Goal: Transaction & Acquisition: Obtain resource

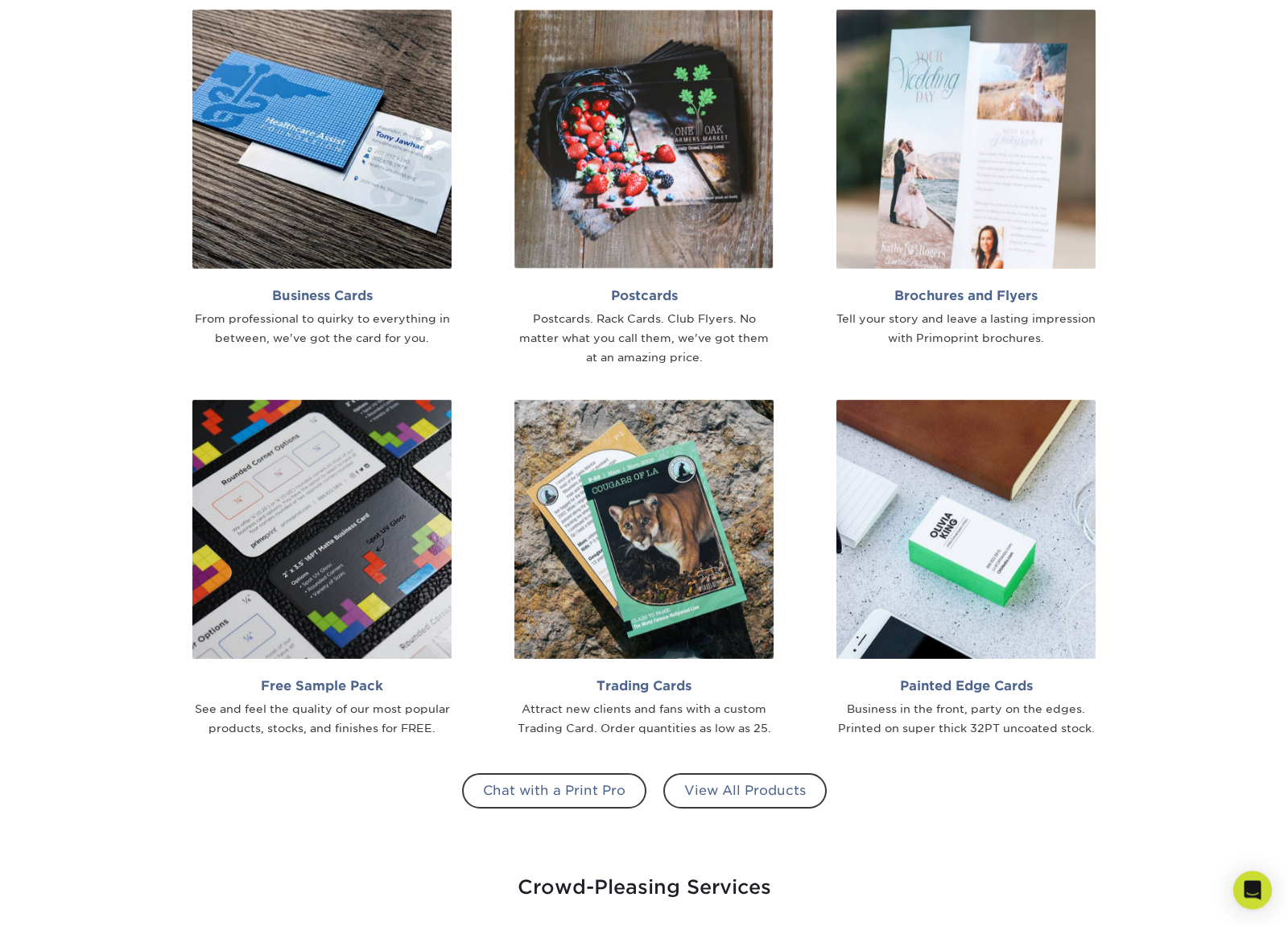
scroll to position [1088, 0]
click at [211, 708] on div "See and feel the quality of our most popular products, stocks, and finishes for…" at bounding box center [321, 719] width 259 height 39
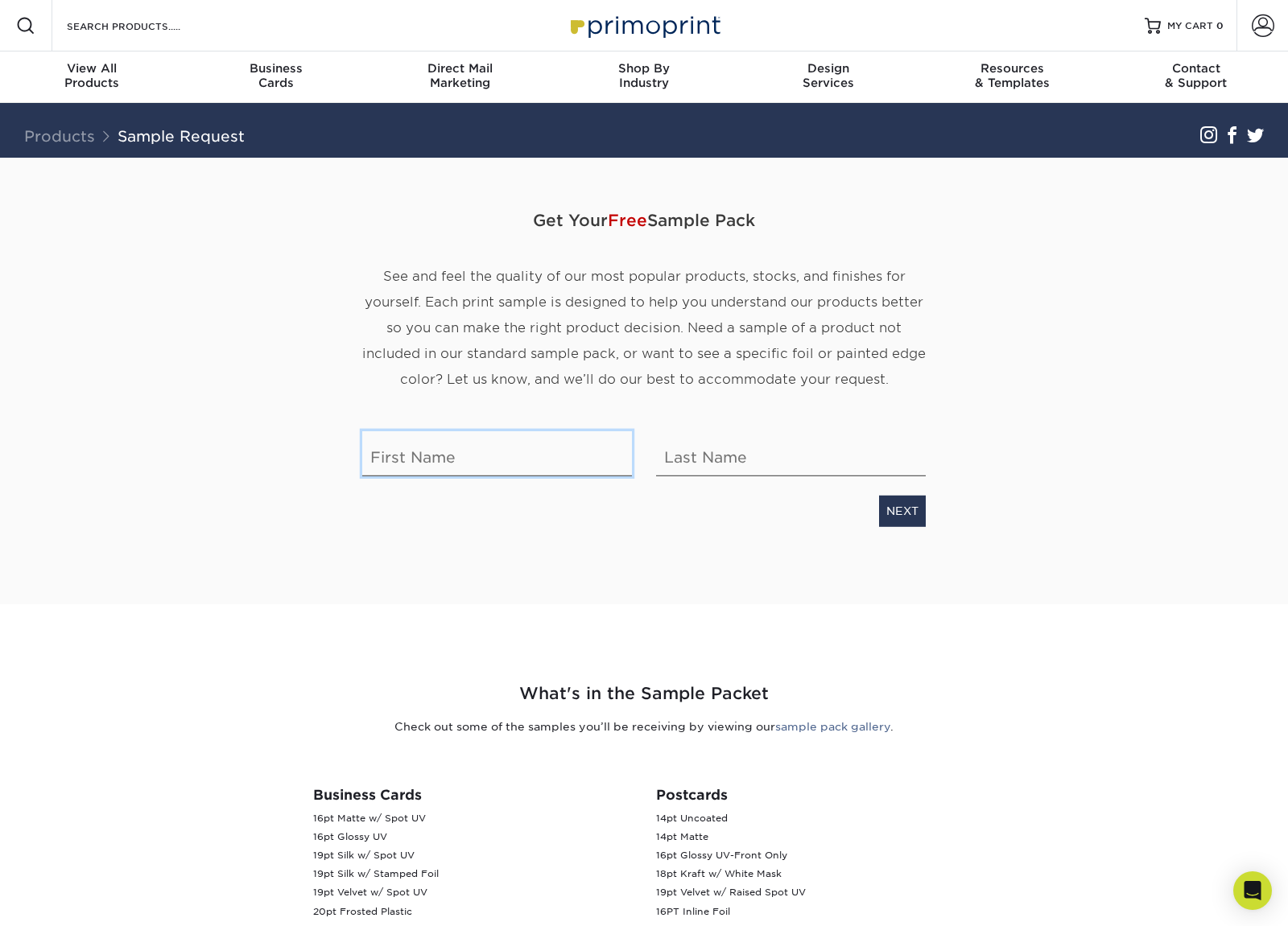
click at [430, 469] on input "text" at bounding box center [497, 453] width 270 height 45
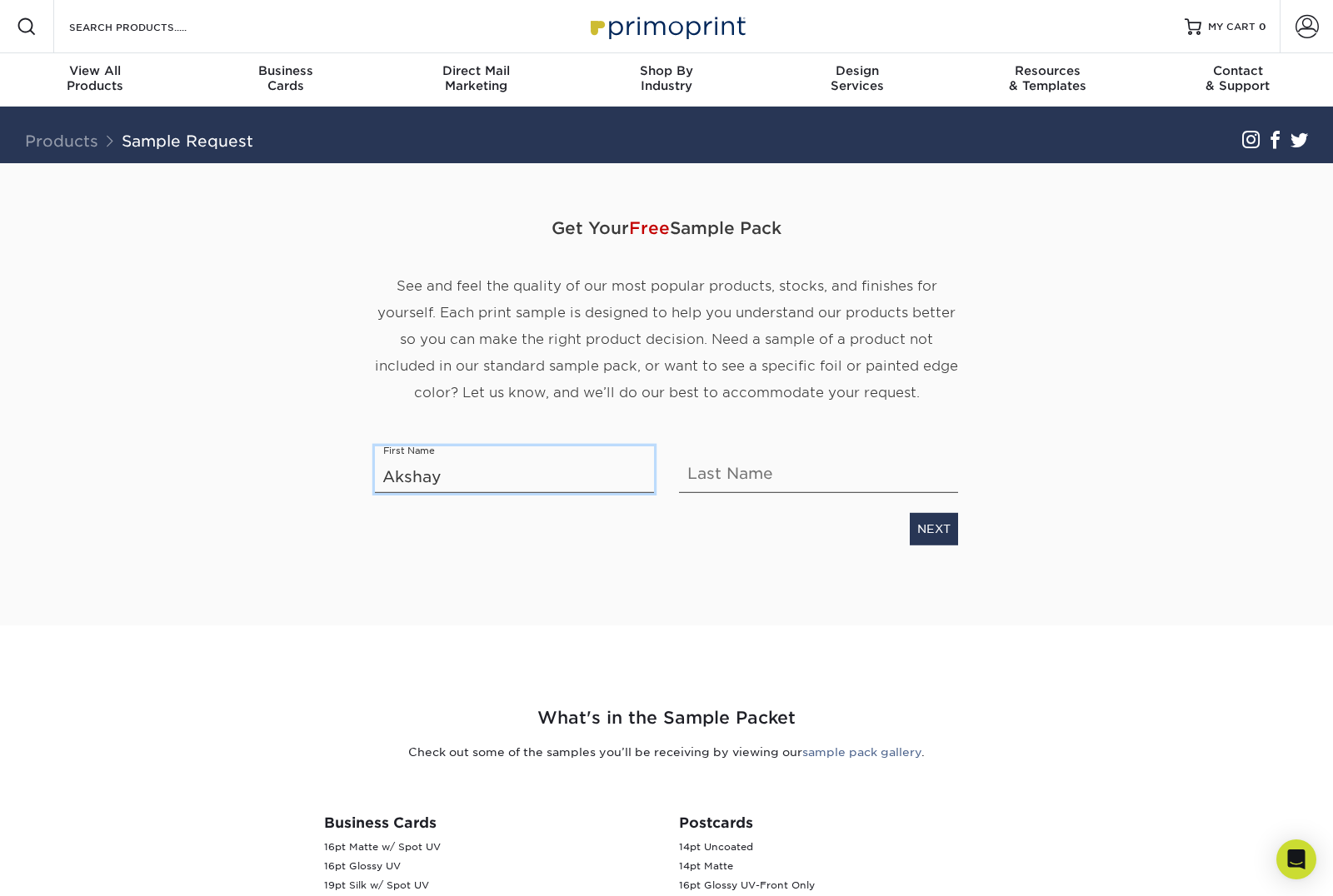
type input "Akshay"
click at [888, 477] on input "text" at bounding box center [819, 469] width 279 height 47
type input "-n"
click at [892, 451] on input "text" at bounding box center [819, 469] width 279 height 47
click at [900, 472] on input "text" at bounding box center [819, 469] width 279 height 47
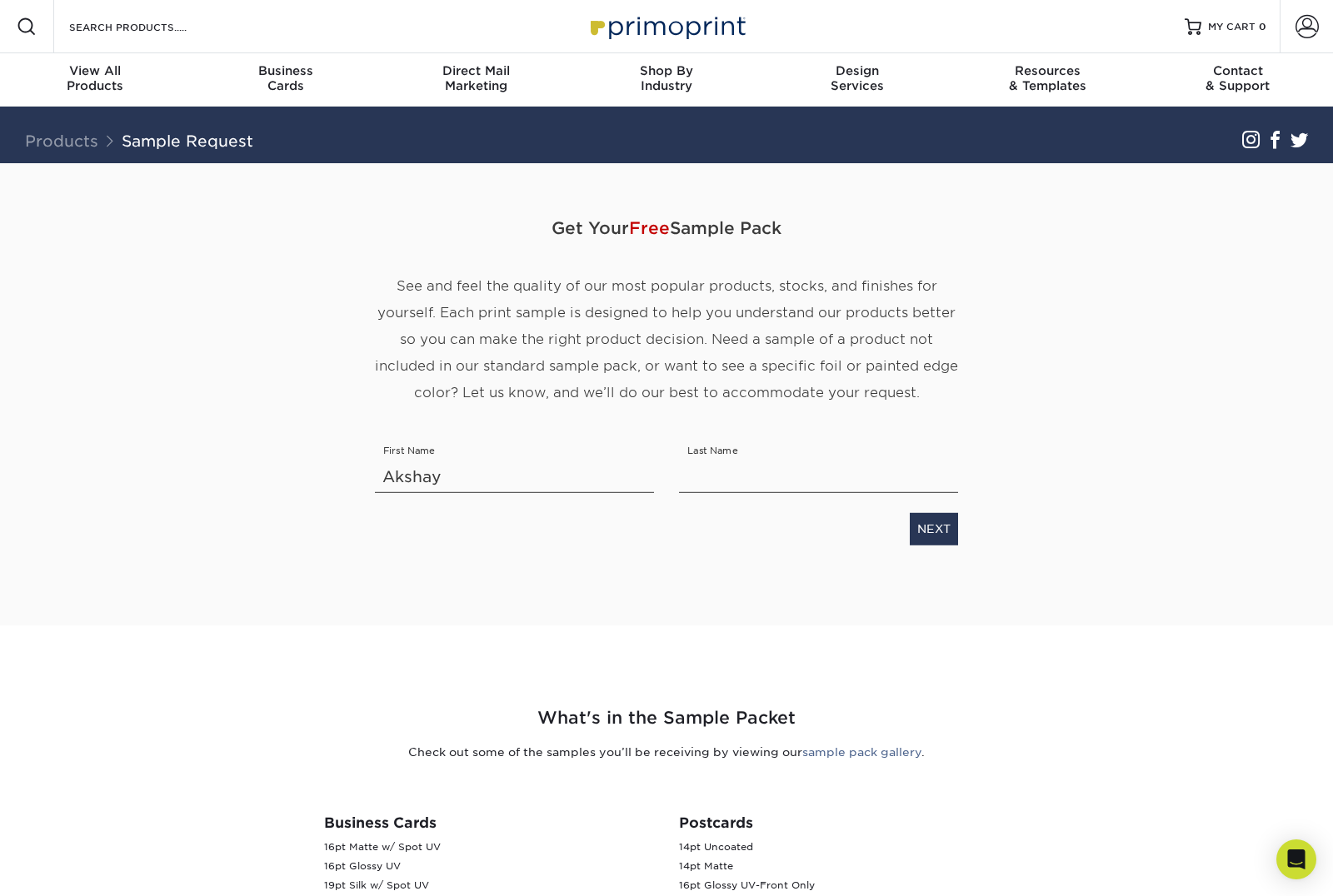
click at [369, 523] on div "NEXT" at bounding box center [666, 525] width 608 height 38
click at [933, 477] on input "text" at bounding box center [819, 469] width 279 height 47
type input "Mehta"
click at [941, 543] on link "NEXT" at bounding box center [934, 528] width 49 height 32
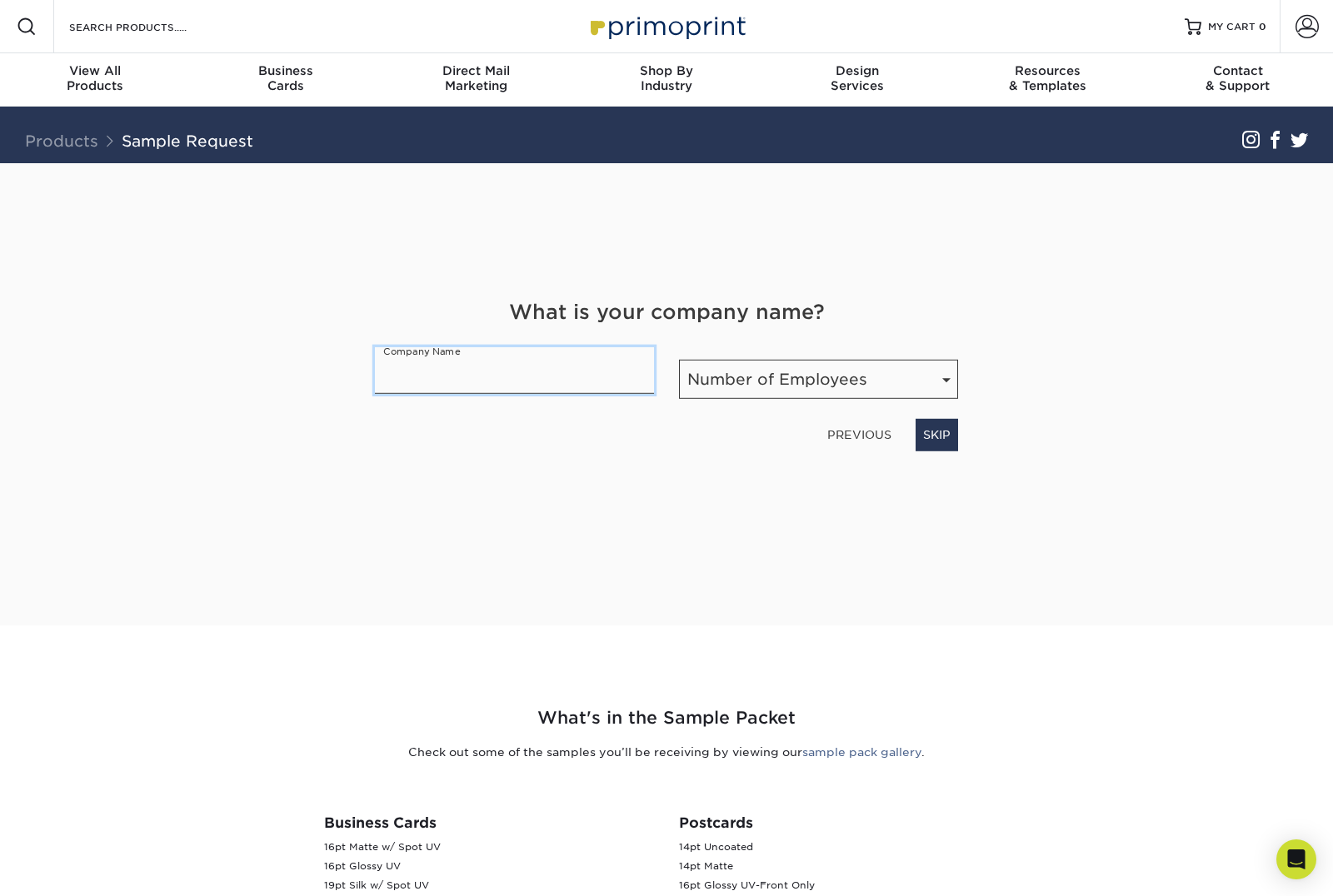
click at [389, 388] on input "text" at bounding box center [514, 371] width 279 height 47
click at [400, 391] on input "text" at bounding box center [514, 371] width 279 height 47
click at [393, 367] on input "text" at bounding box center [514, 371] width 279 height 47
click at [897, 390] on select "Number of Employees Self-employed 1-10 employees 11-50 employees 51-200 employe…" at bounding box center [819, 379] width 279 height 39
click at [400, 383] on input "text" at bounding box center [514, 371] width 279 height 47
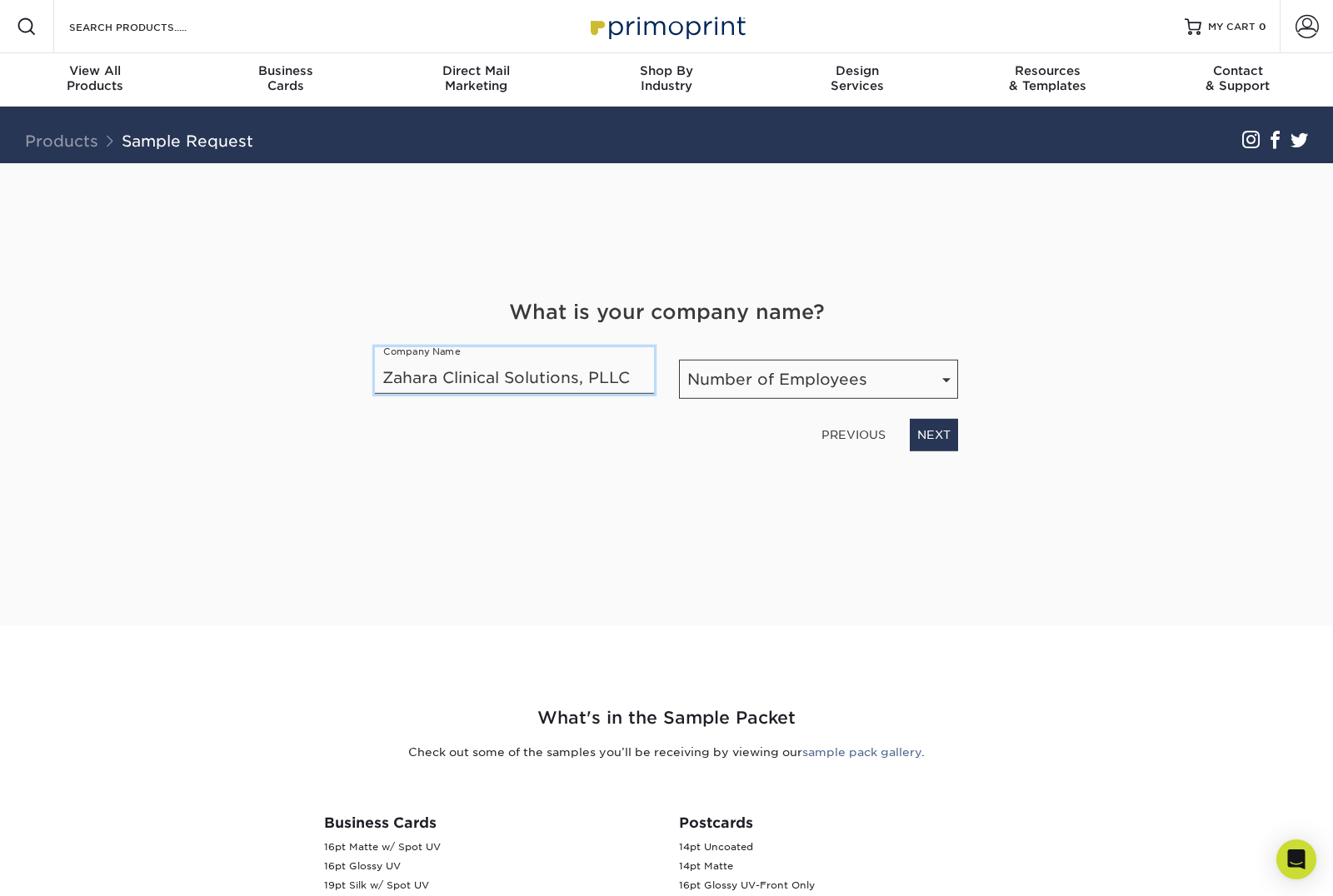
type input "Zahara Clinical Solutions, PLLC"
click at [942, 389] on select "Number of Employees Self-employed 1-10 employees 11-50 employees 51-200 employe…" at bounding box center [819, 379] width 279 height 39
click at [957, 438] on link "NEXT" at bounding box center [934, 435] width 49 height 32
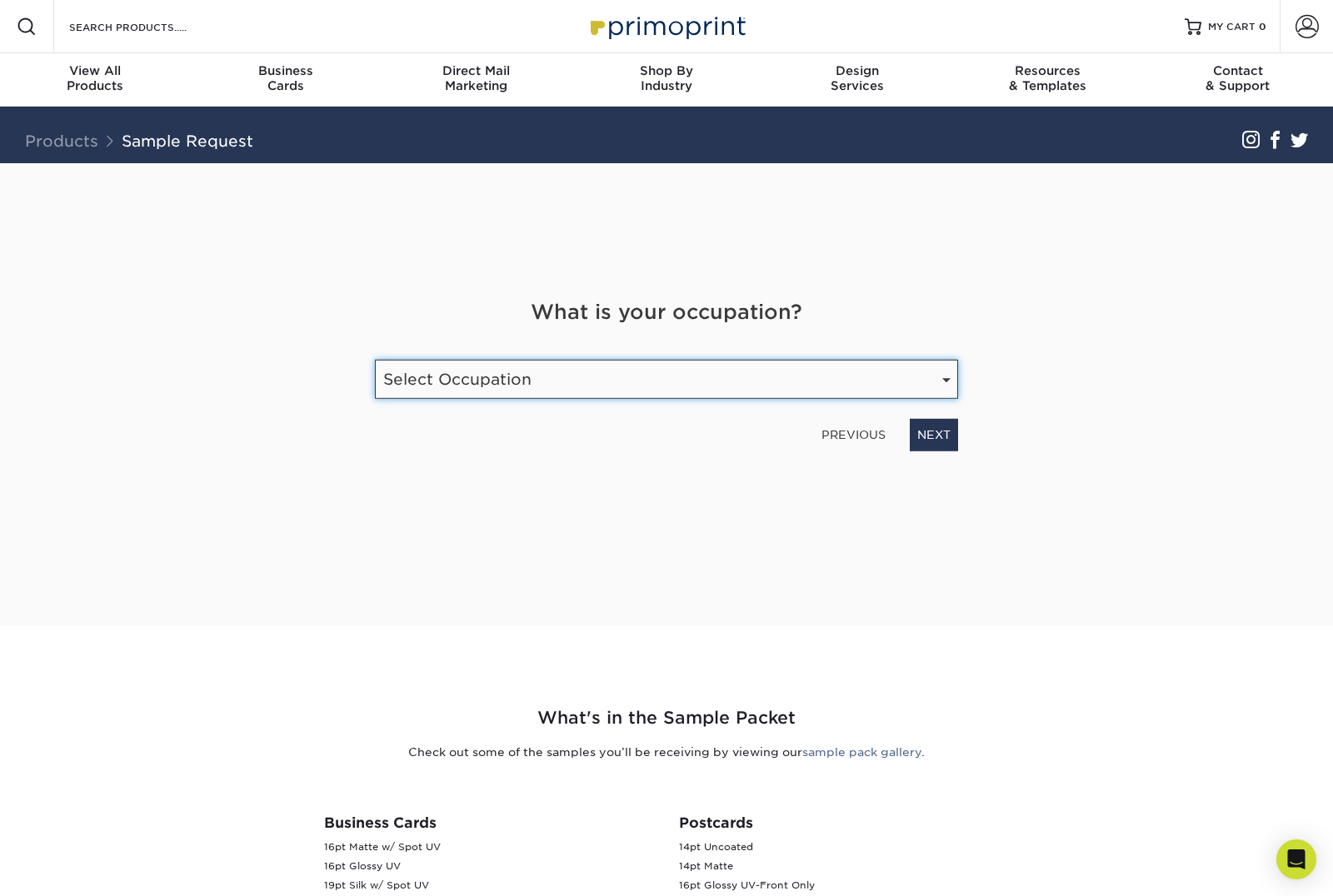
click at [933, 377] on select "Select Occupation Agency Automotive Blogger Cleaning Services Construction Educ…" at bounding box center [666, 379] width 583 height 39
select select "Health Care"
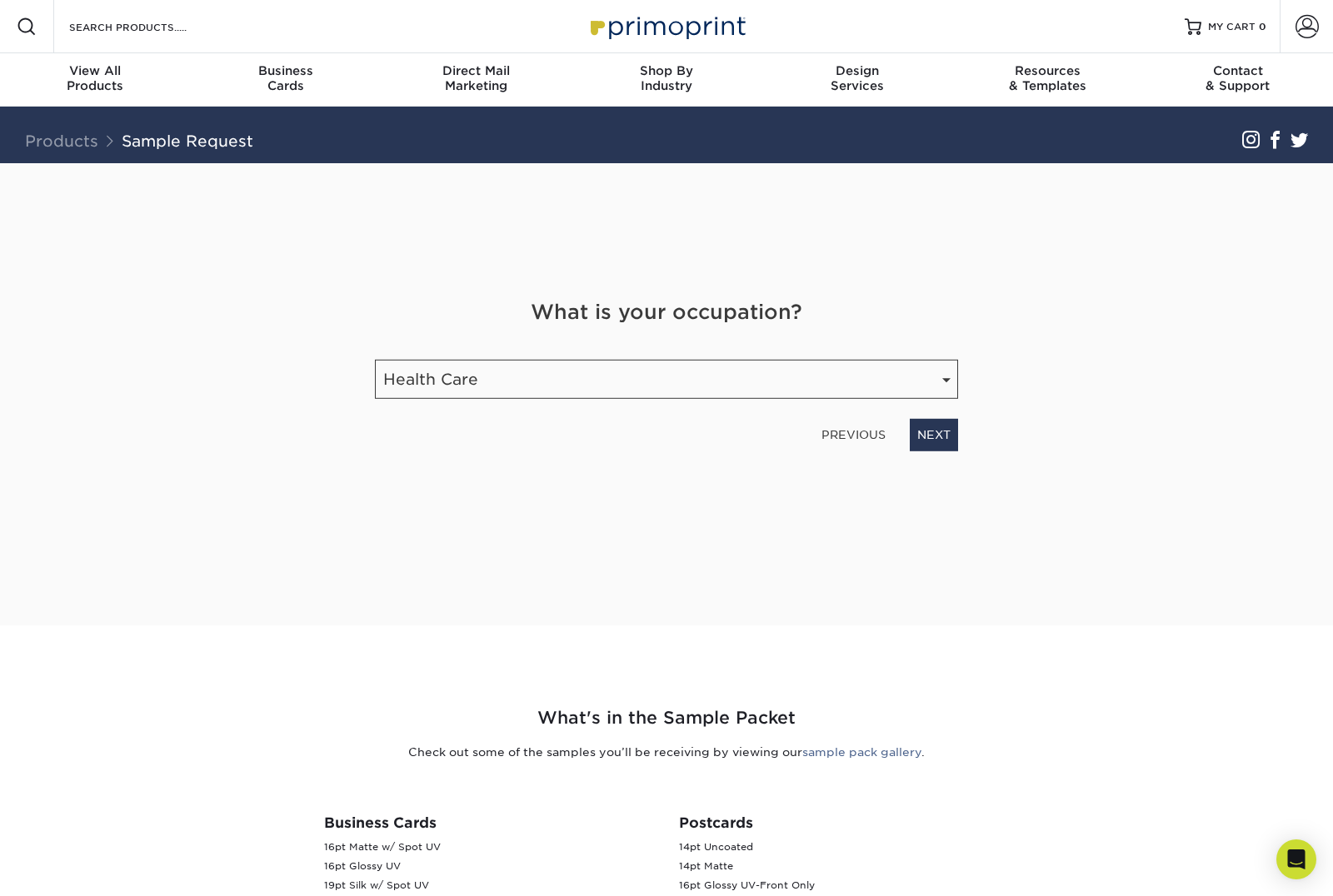
click at [949, 438] on link "NEXT" at bounding box center [934, 435] width 49 height 32
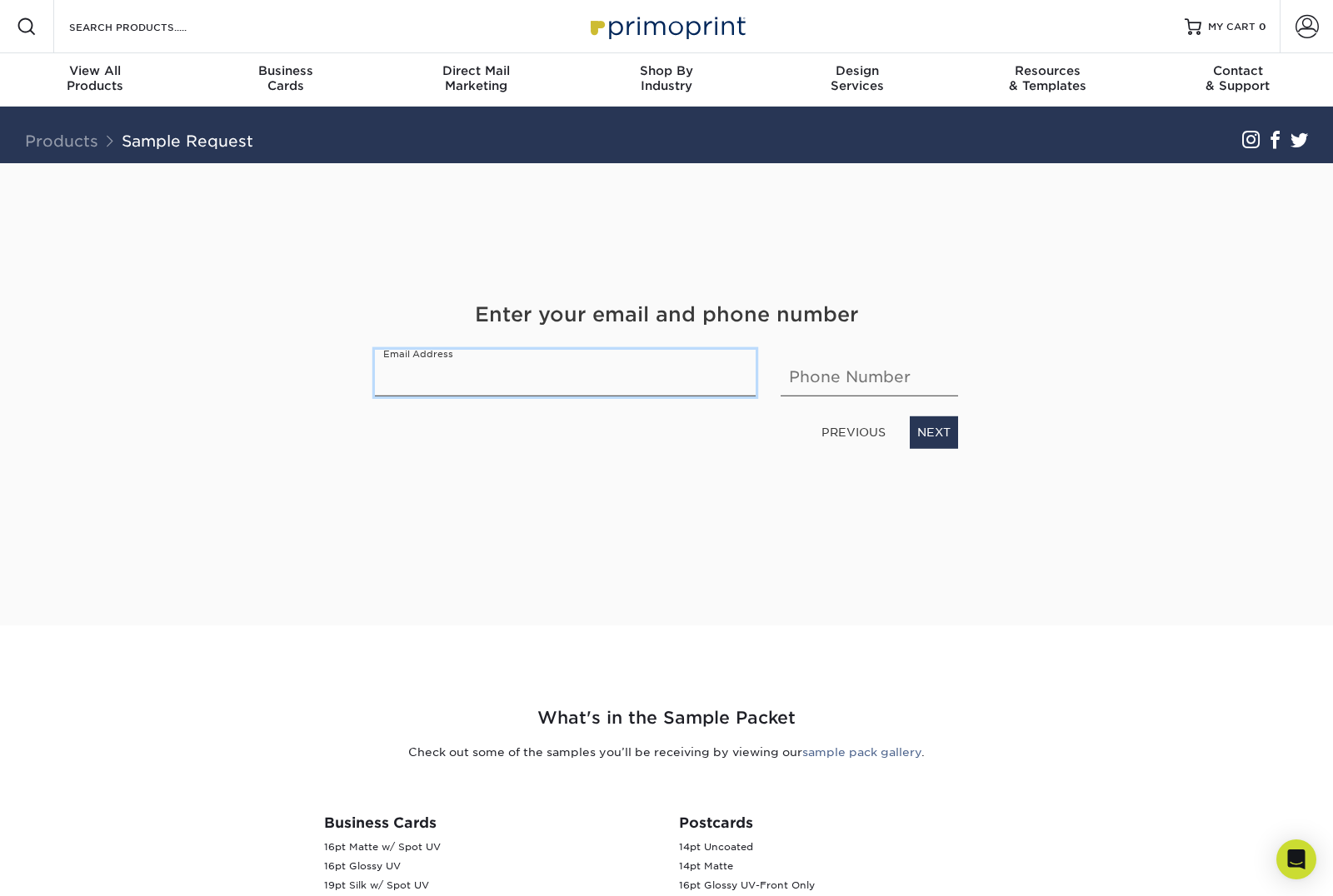
click at [744, 373] on input "email" at bounding box center [565, 373] width 380 height 47
type input "ak23mehta@gmail.com"
type input "4806521505"
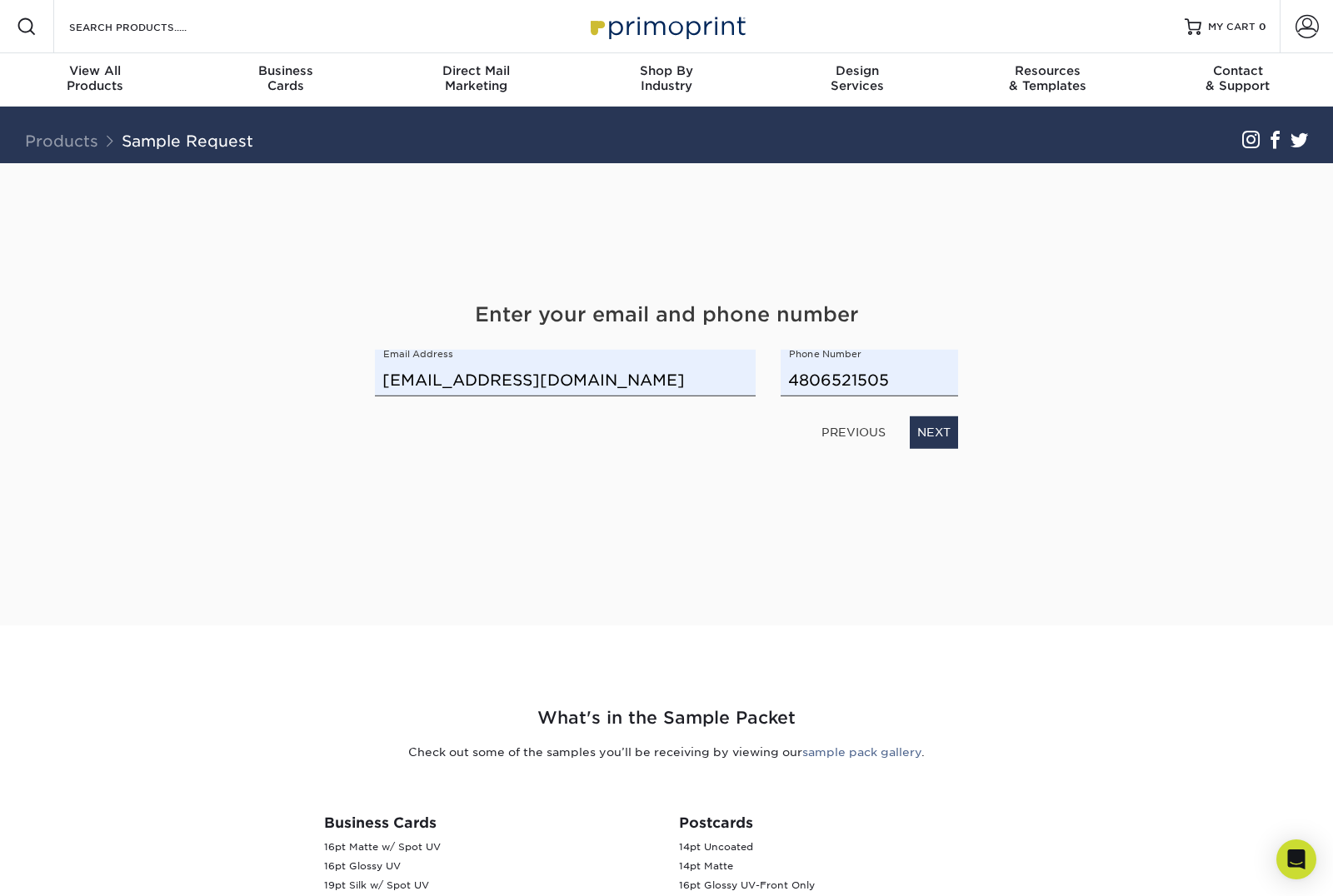
click at [946, 438] on link "NEXT" at bounding box center [934, 432] width 49 height 32
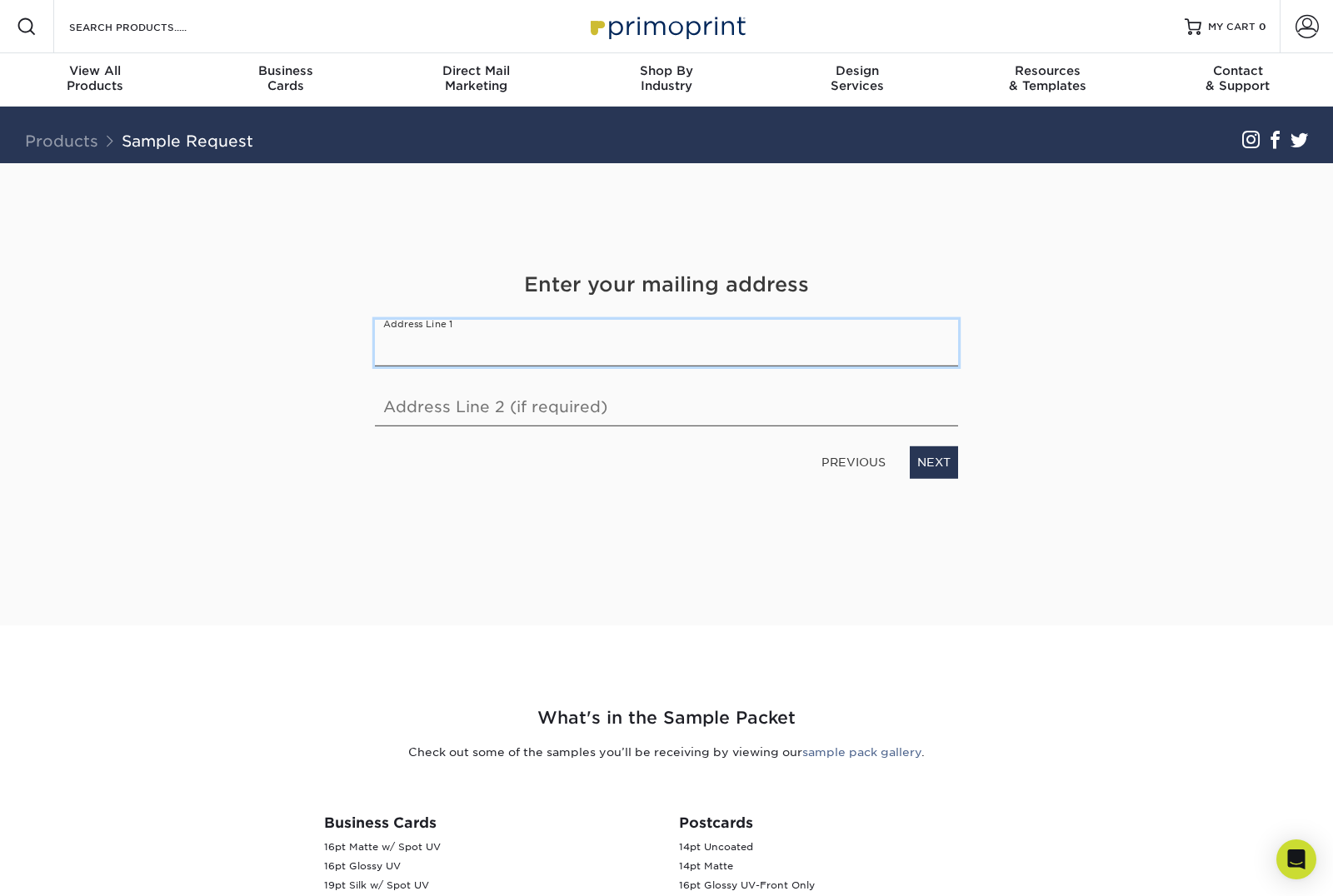
click at [425, 338] on input "text" at bounding box center [666, 343] width 583 height 47
click at [497, 342] on input "2664 East Lwwndale St." at bounding box center [666, 343] width 583 height 47
click at [500, 336] on input "2664 East Lwwndale St." at bounding box center [666, 343] width 583 height 47
type input "2664 East Lawndale St."
click at [944, 474] on link "NEXT" at bounding box center [934, 461] width 49 height 32
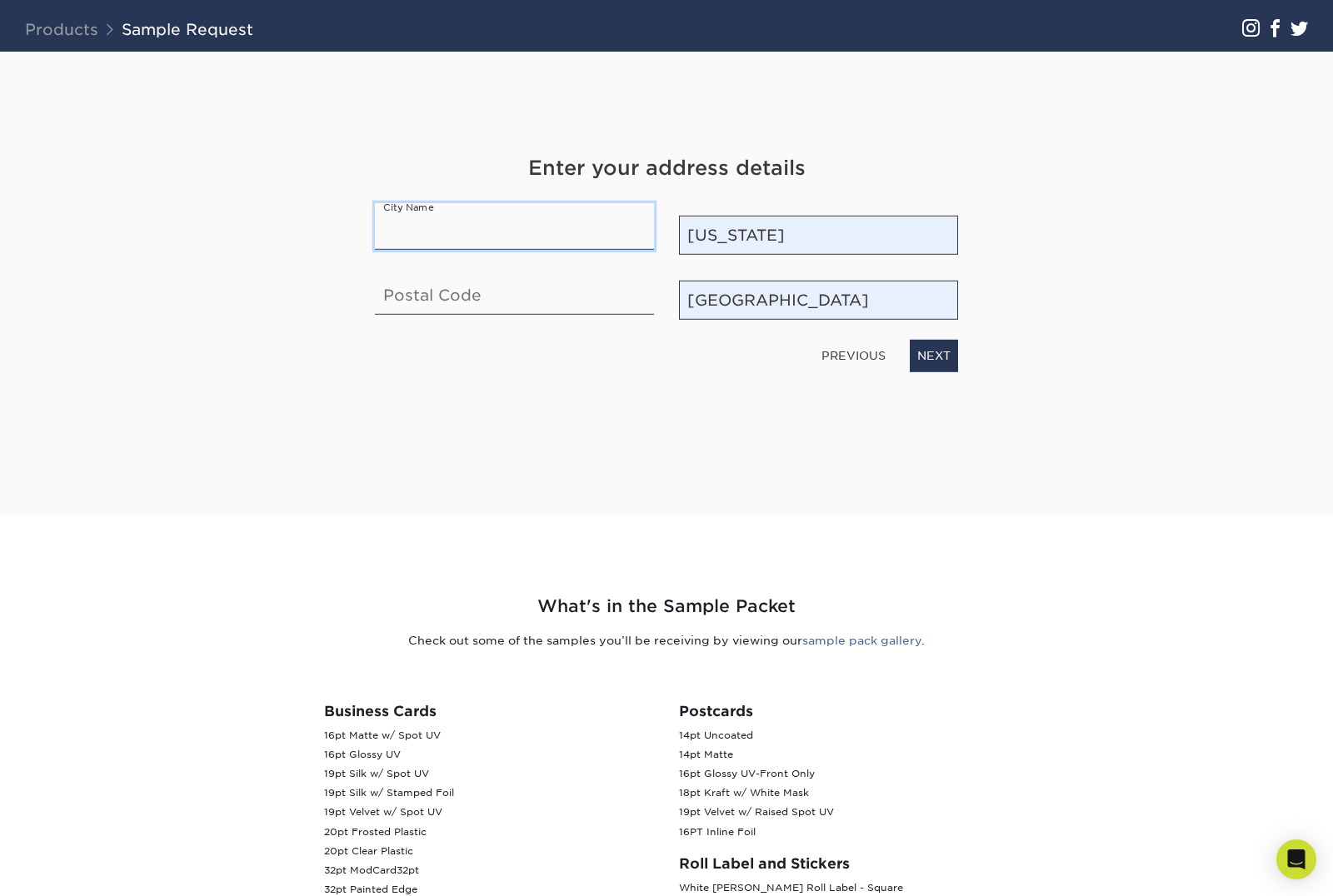
scroll to position [117, 0]
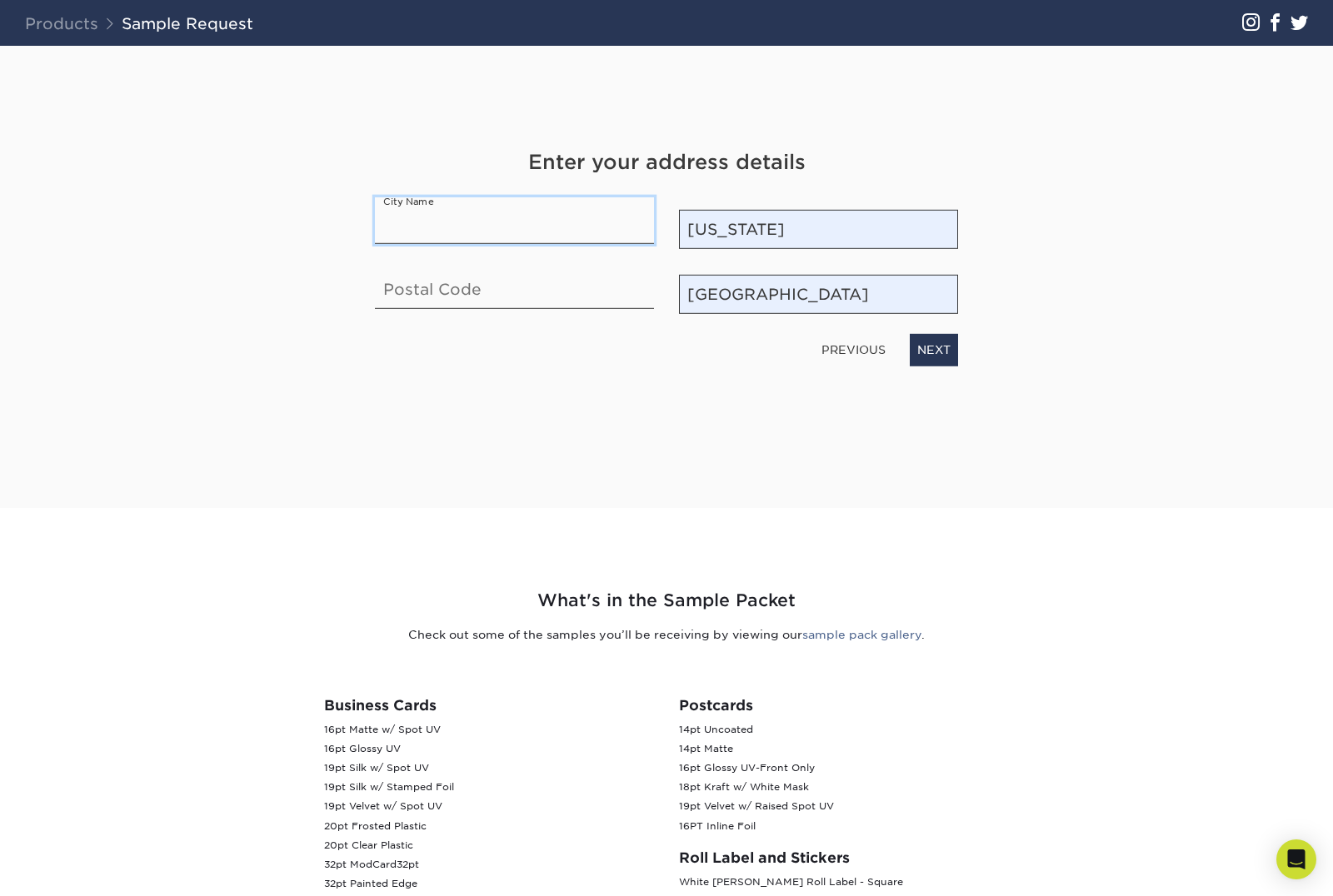
click at [402, 231] on input "text" at bounding box center [514, 221] width 279 height 47
type input "Mesa"
click at [404, 302] on input "text" at bounding box center [514, 286] width 279 height 47
type input "7"
type input "85213"
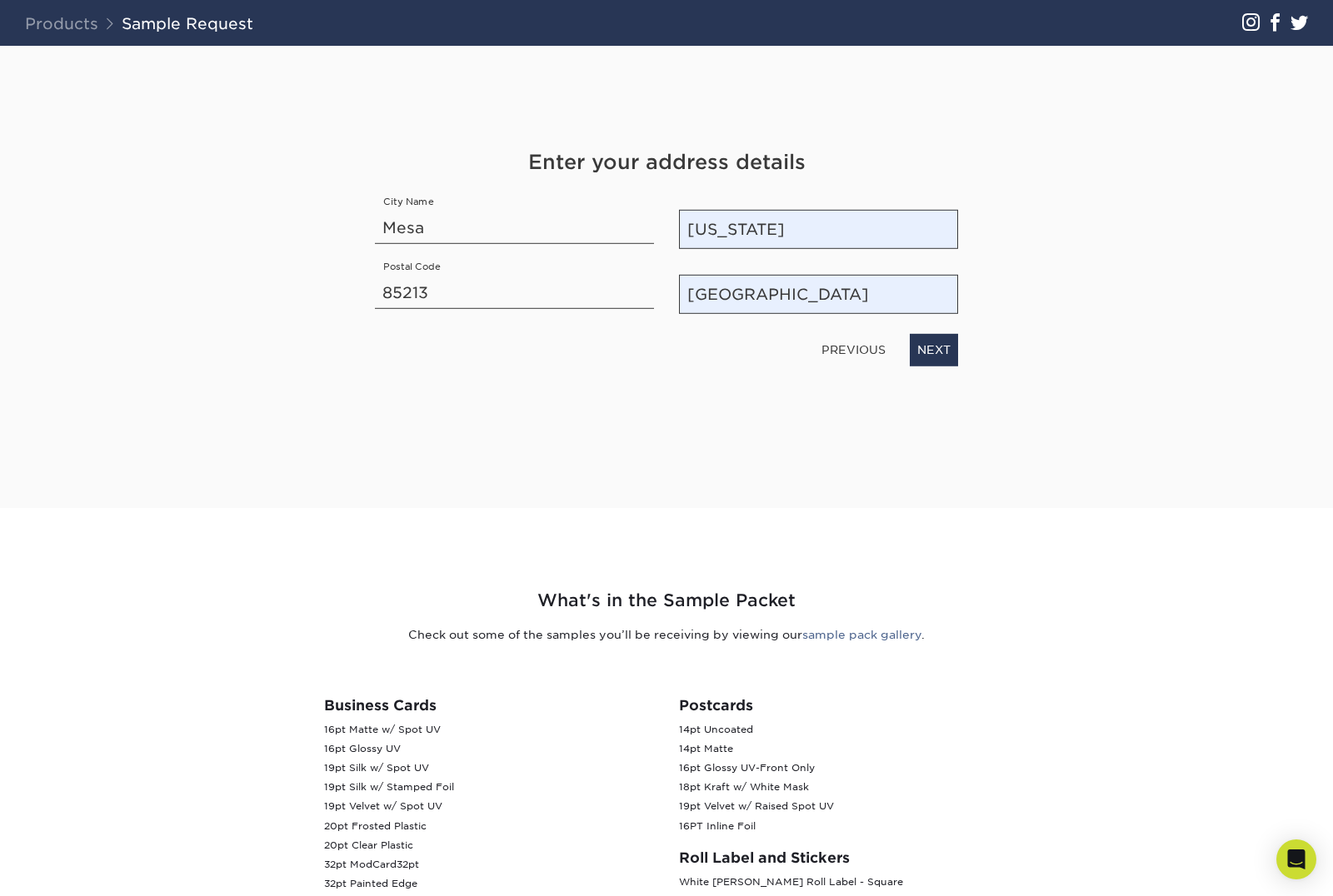
click at [938, 357] on link "NEXT" at bounding box center [934, 350] width 49 height 32
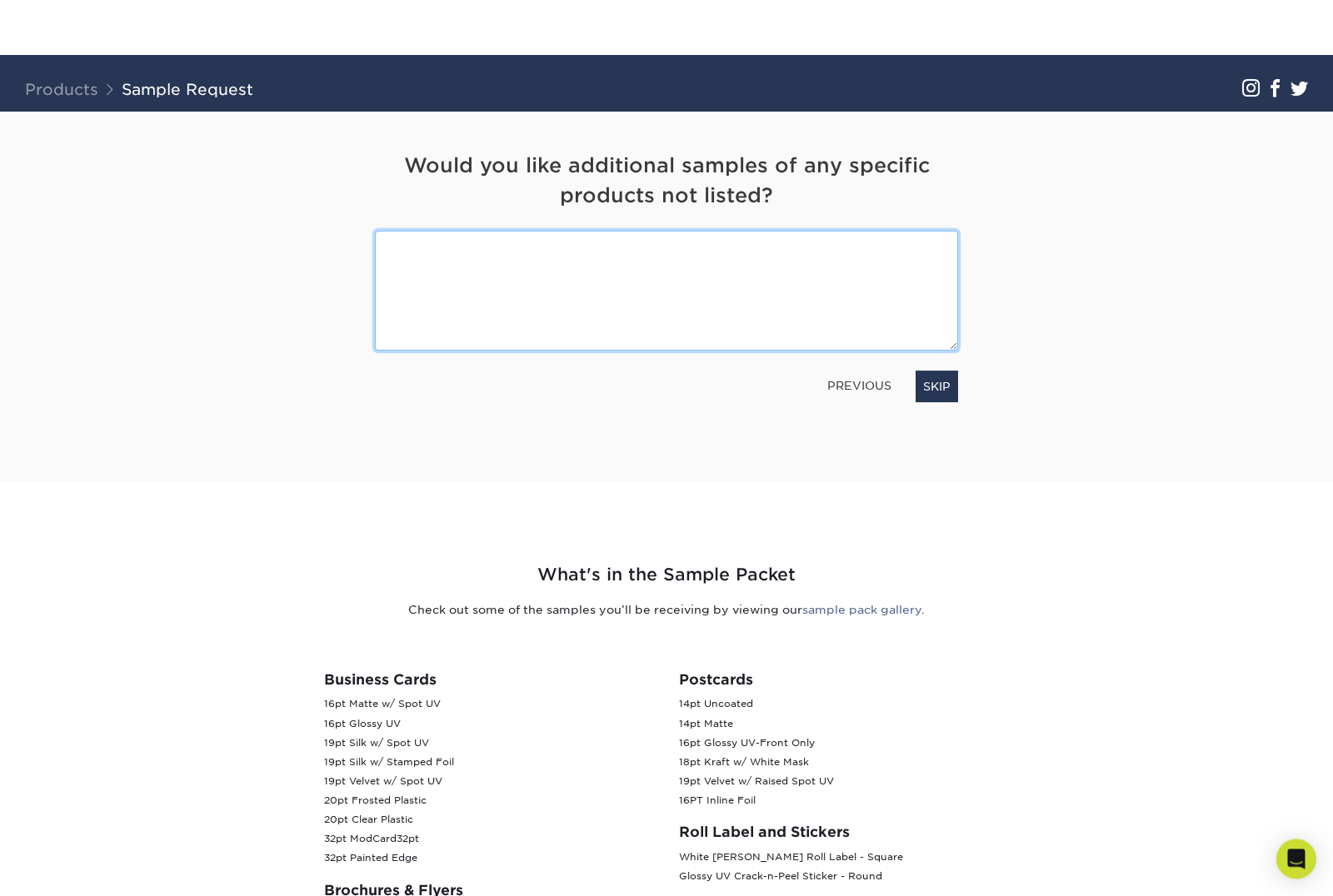
scroll to position [0, 0]
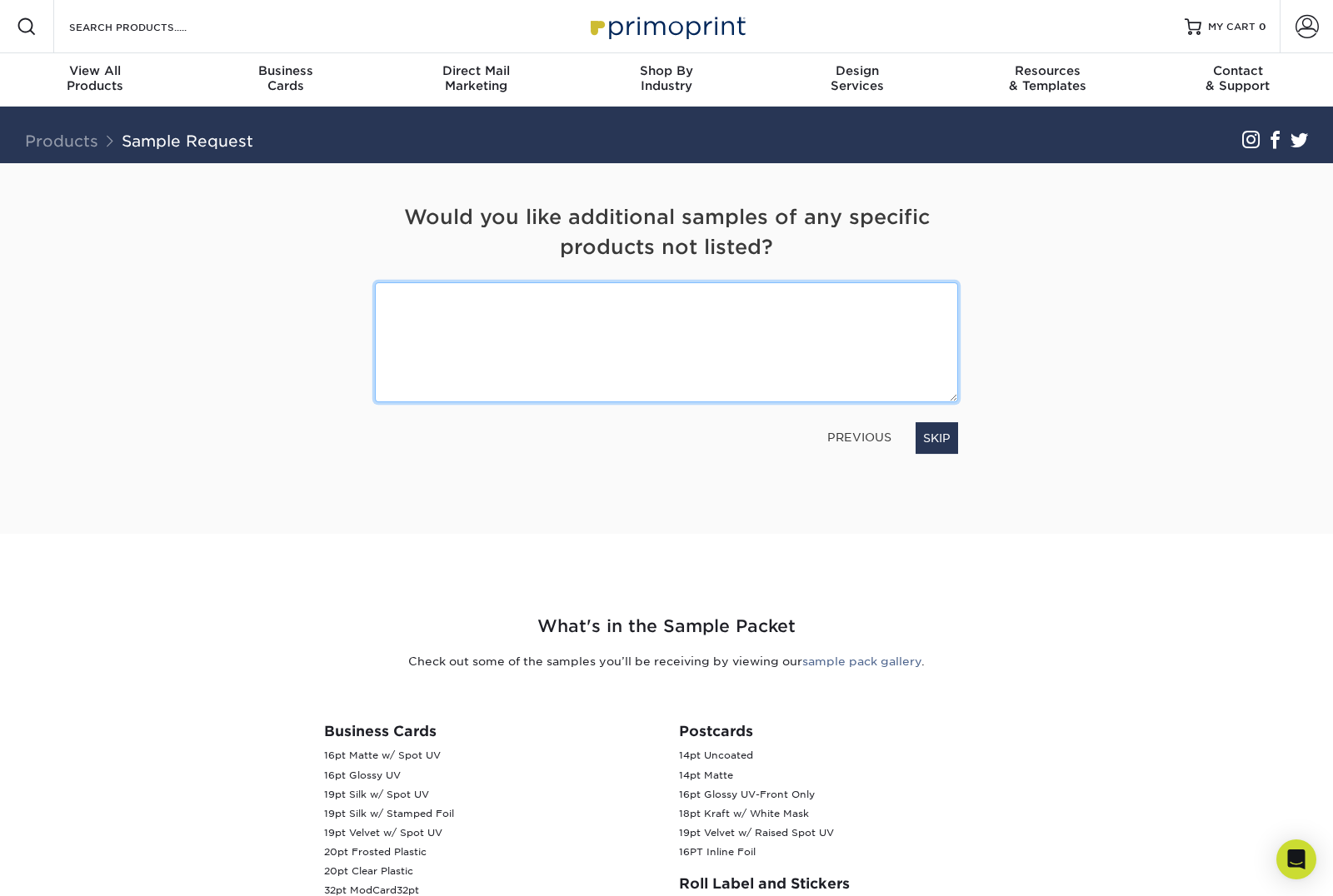
click at [432, 326] on textarea at bounding box center [666, 342] width 583 height 119
type textarea "Just premium business cards"
click at [944, 442] on link "NEXT" at bounding box center [934, 437] width 49 height 32
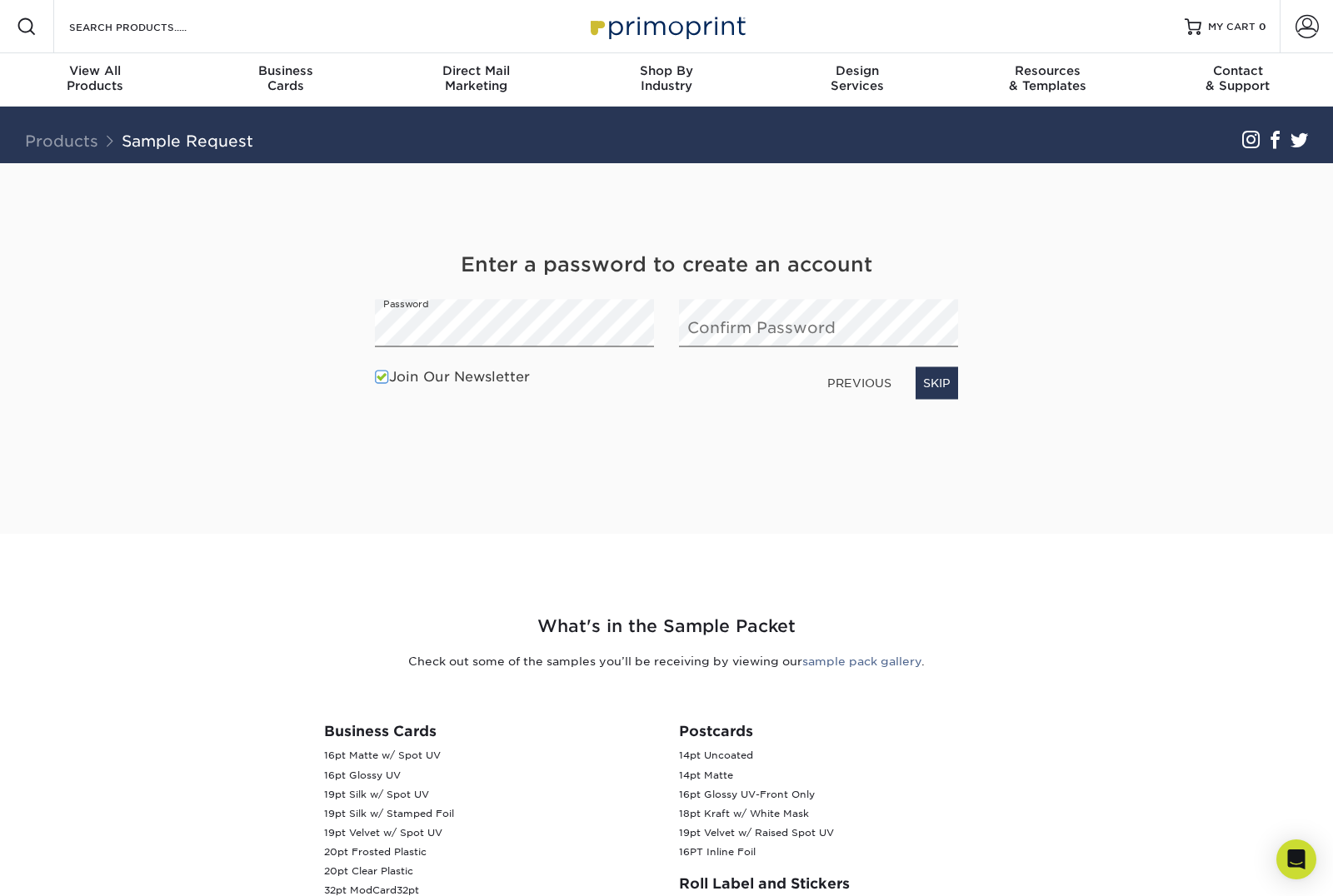
click at [399, 387] on label "Join Our Newsletter" at bounding box center [452, 376] width 155 height 20
click at [0, 0] on input "Join Our Newsletter" at bounding box center [0, 0] width 0 height 0
click at [940, 381] on link "NEXT" at bounding box center [934, 382] width 49 height 32
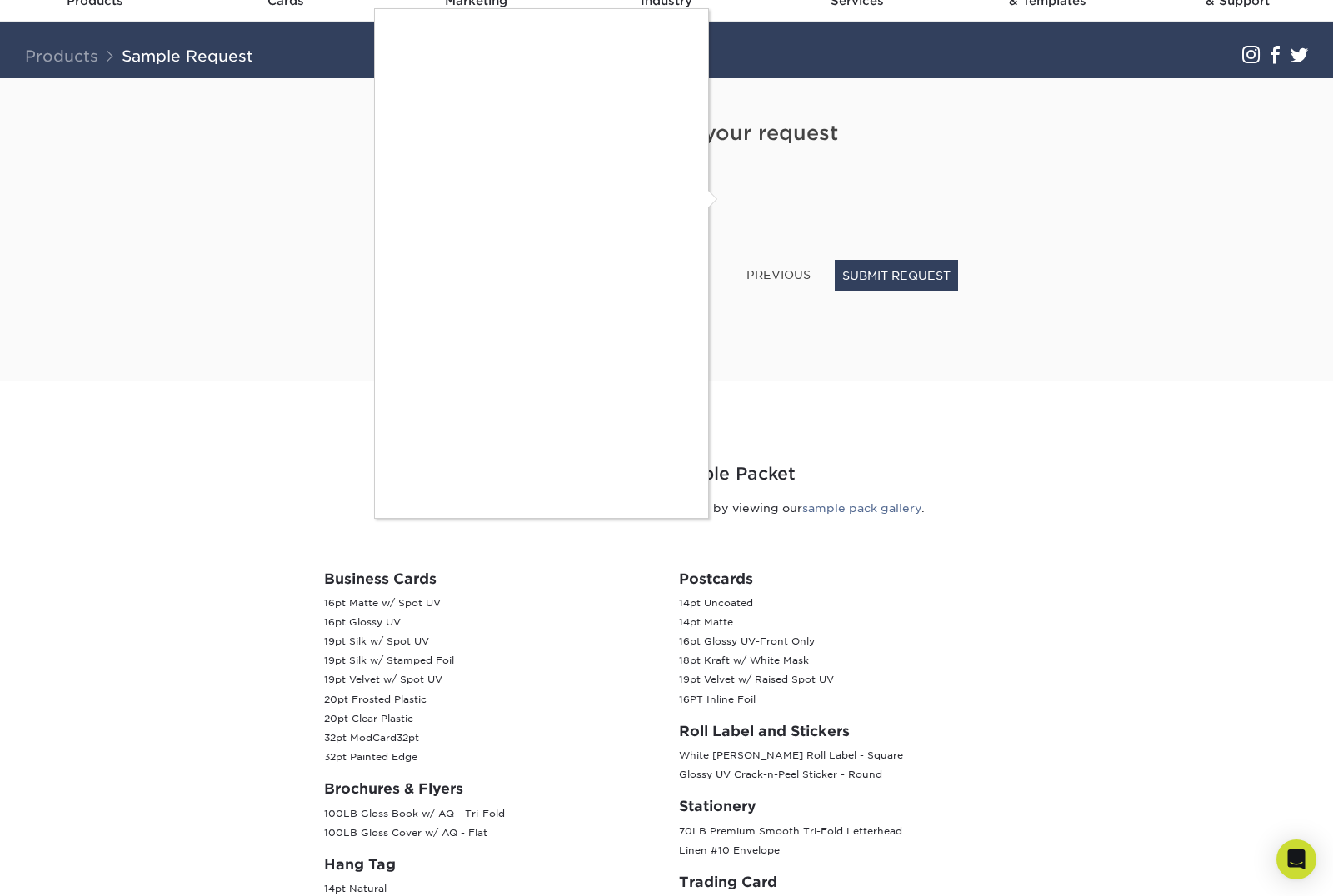
scroll to position [94, 0]
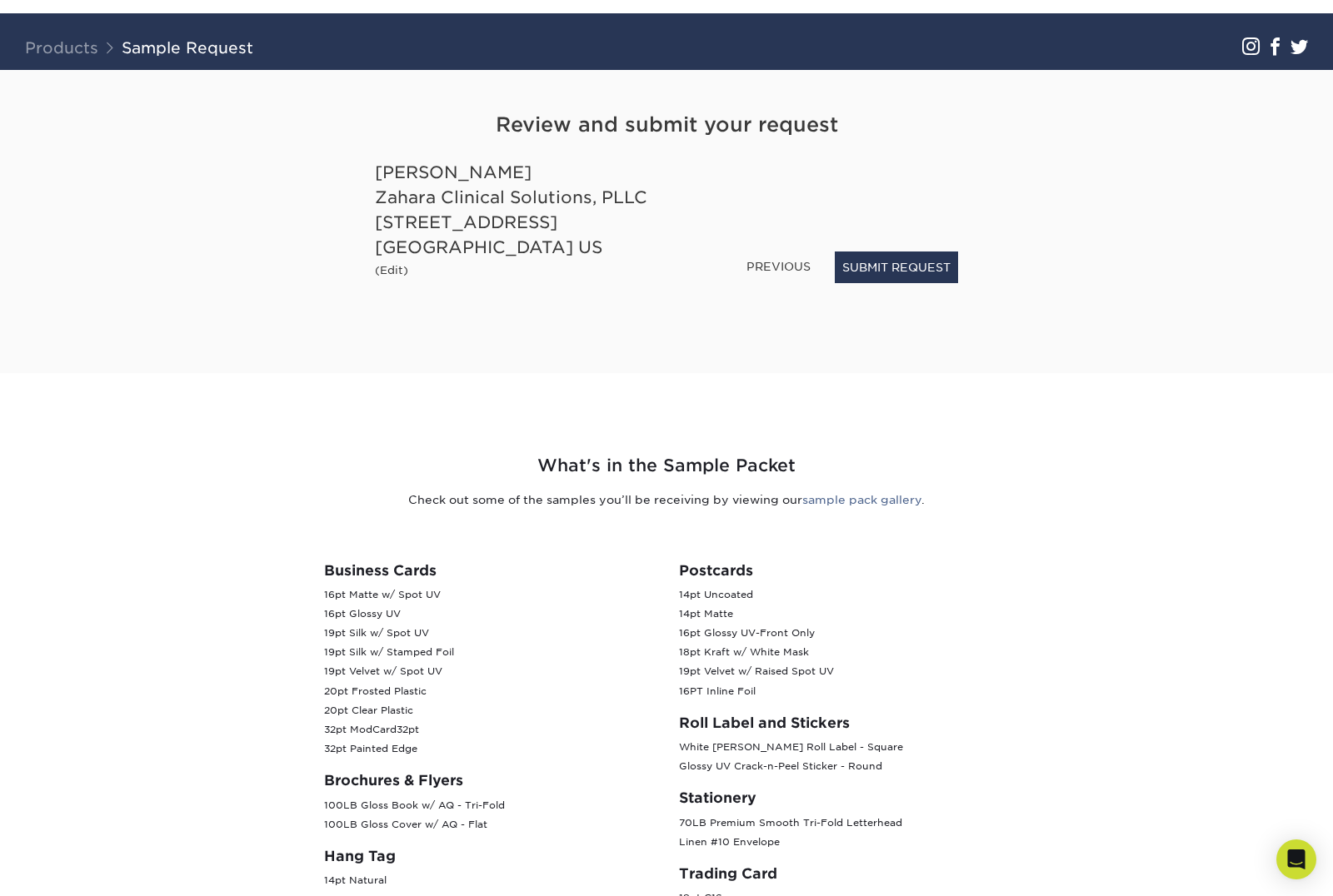
click at [941, 271] on button "SUBMIT REQUEST" at bounding box center [896, 267] width 123 height 32
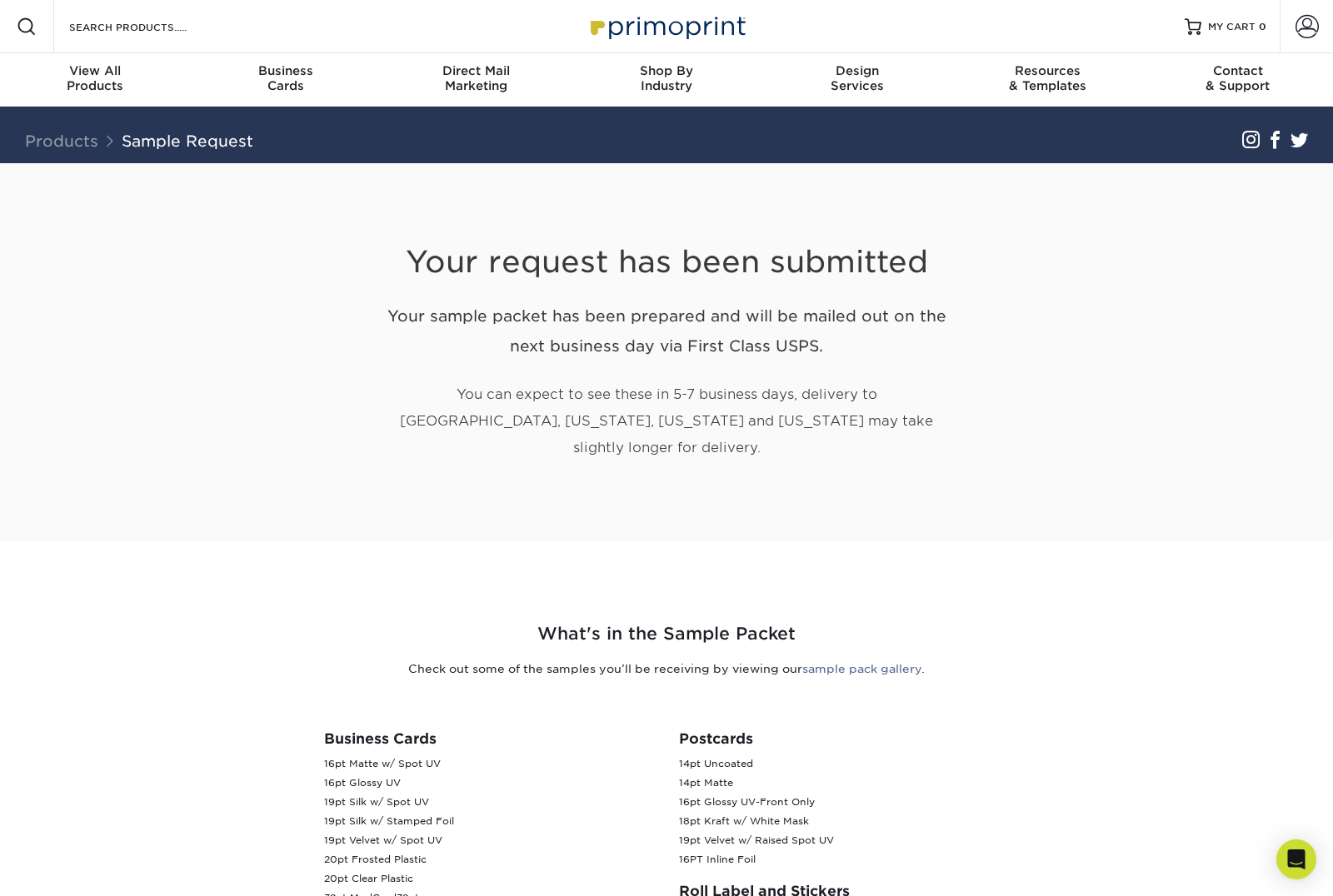
click at [286, 80] on div "Business Cards" at bounding box center [287, 77] width 191 height 30
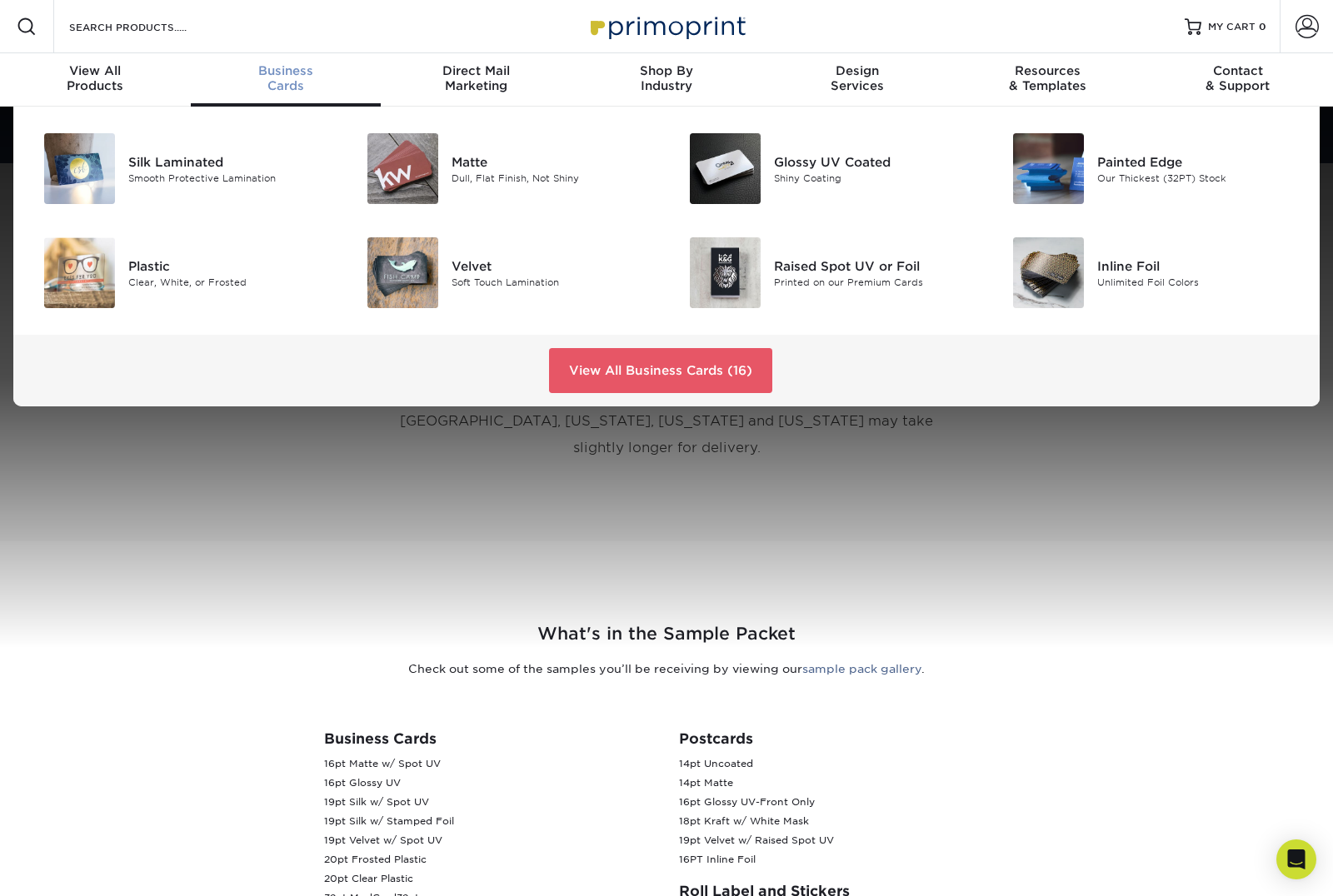
click at [420, 289] on img at bounding box center [402, 272] width 71 height 71
click at [59, 180] on img at bounding box center [79, 168] width 71 height 71
click at [402, 147] on img at bounding box center [402, 168] width 71 height 71
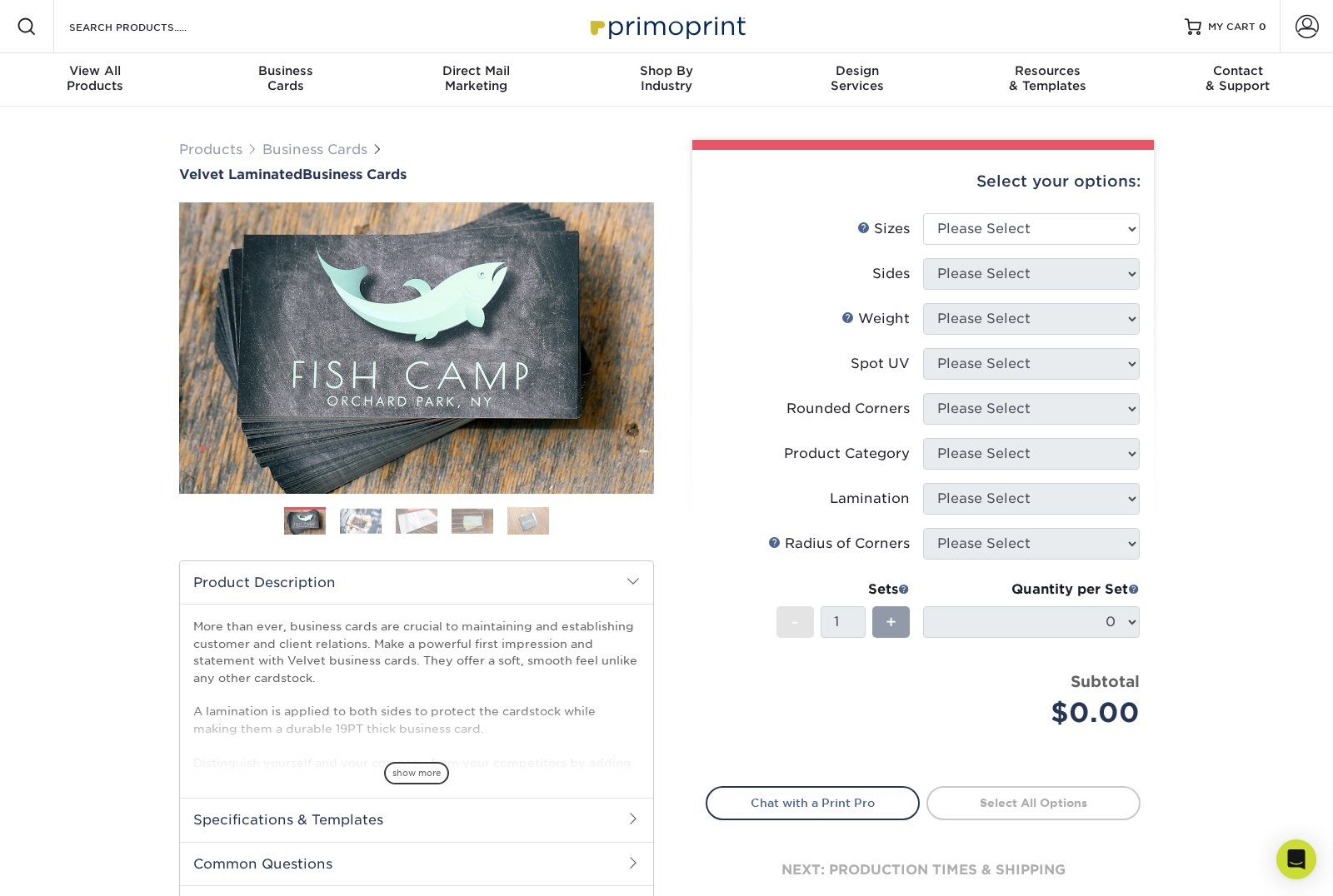
click at [353, 510] on img at bounding box center [361, 521] width 42 height 26
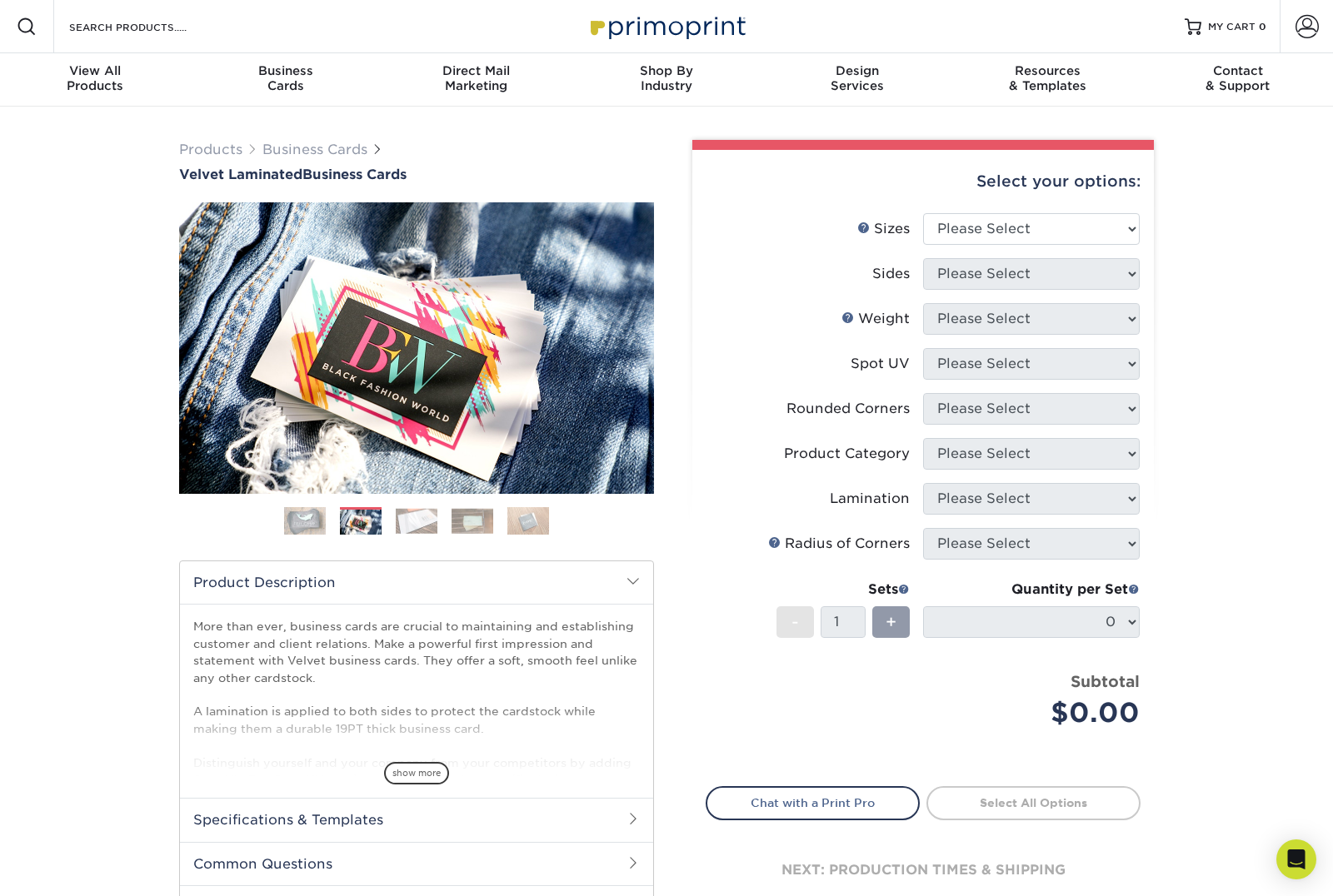
click at [422, 528] on img at bounding box center [417, 521] width 42 height 26
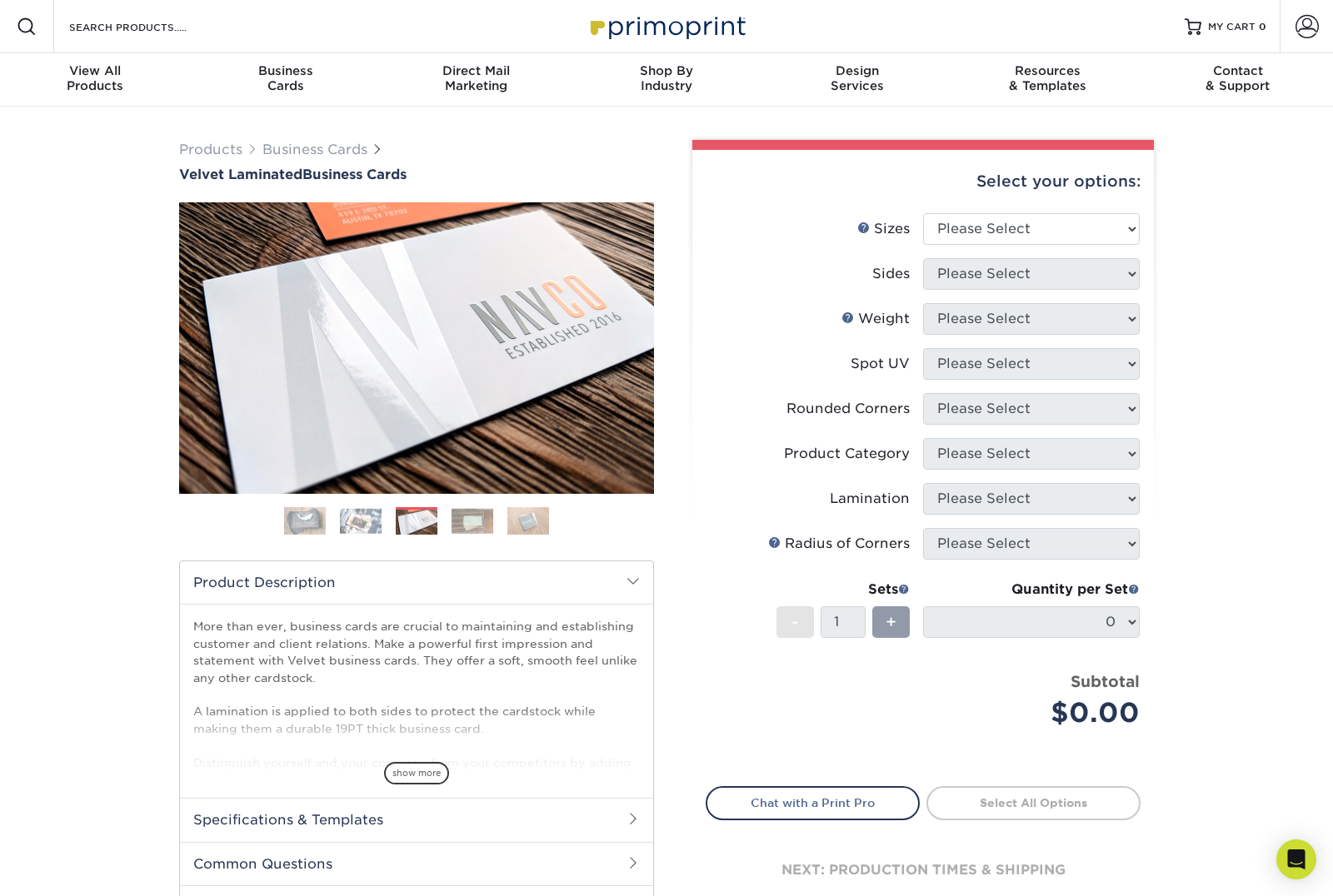
click at [490, 512] on img at bounding box center [473, 521] width 42 height 26
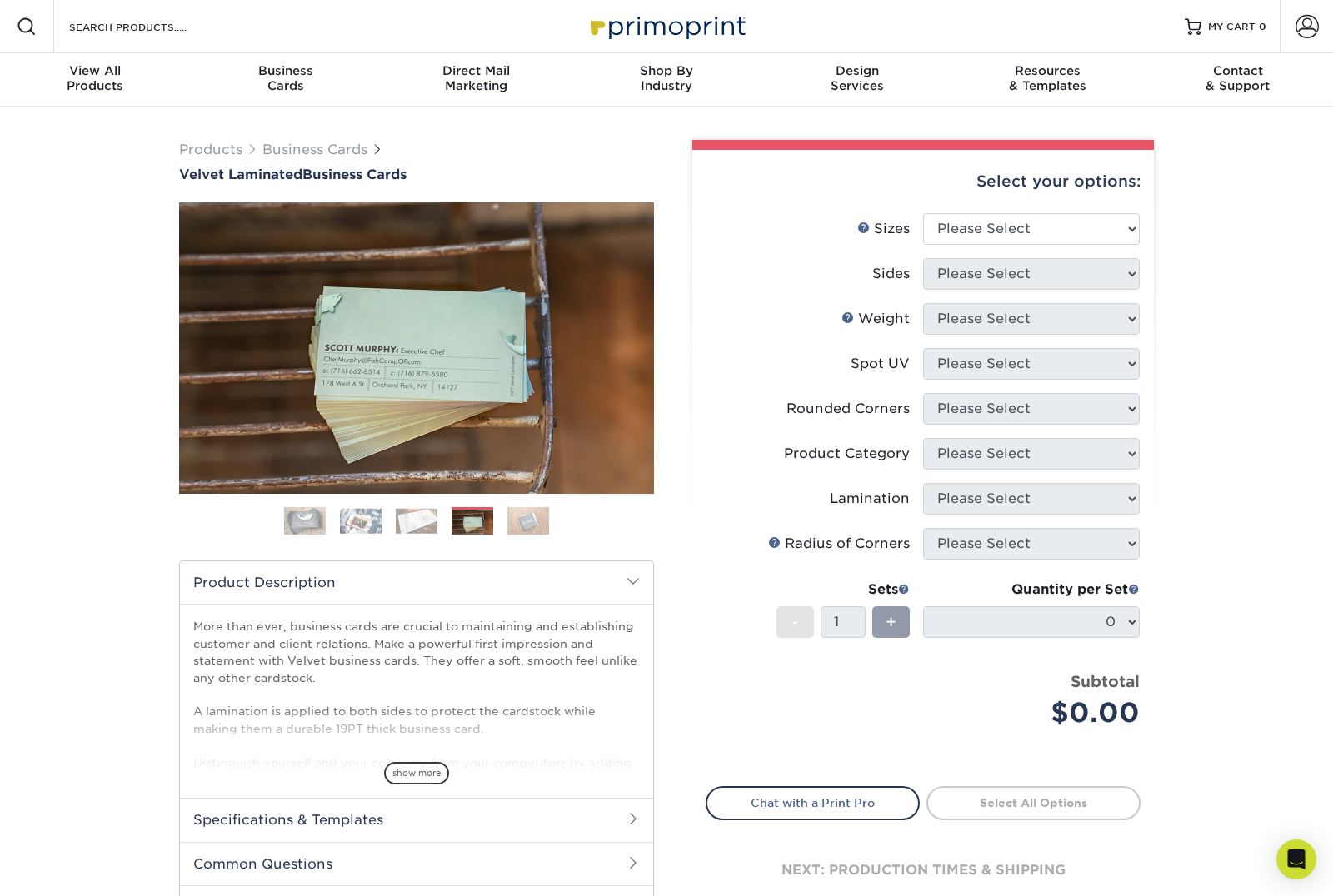
click at [539, 518] on img at bounding box center [528, 521] width 42 height 30
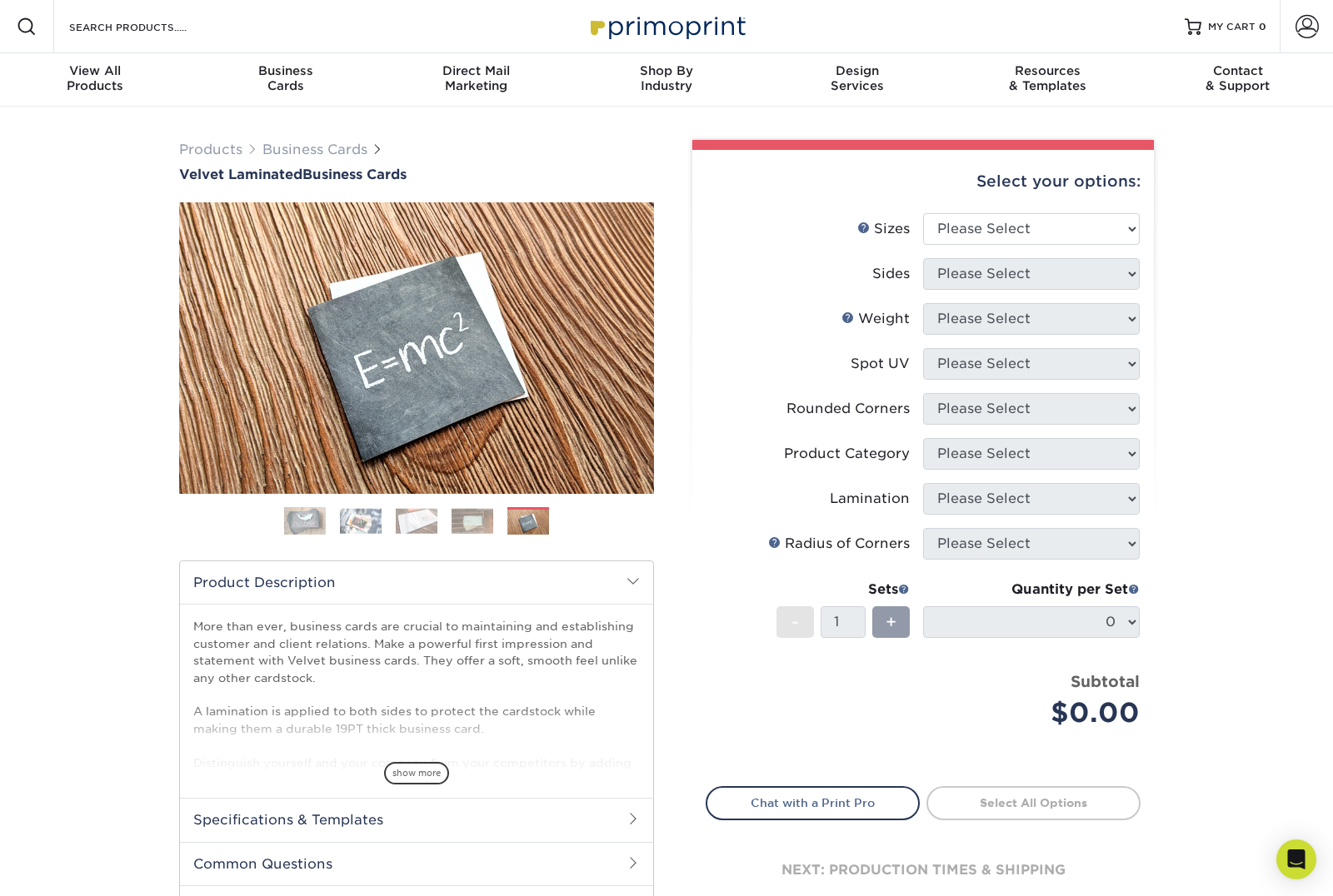
click at [312, 523] on img at bounding box center [305, 522] width 42 height 42
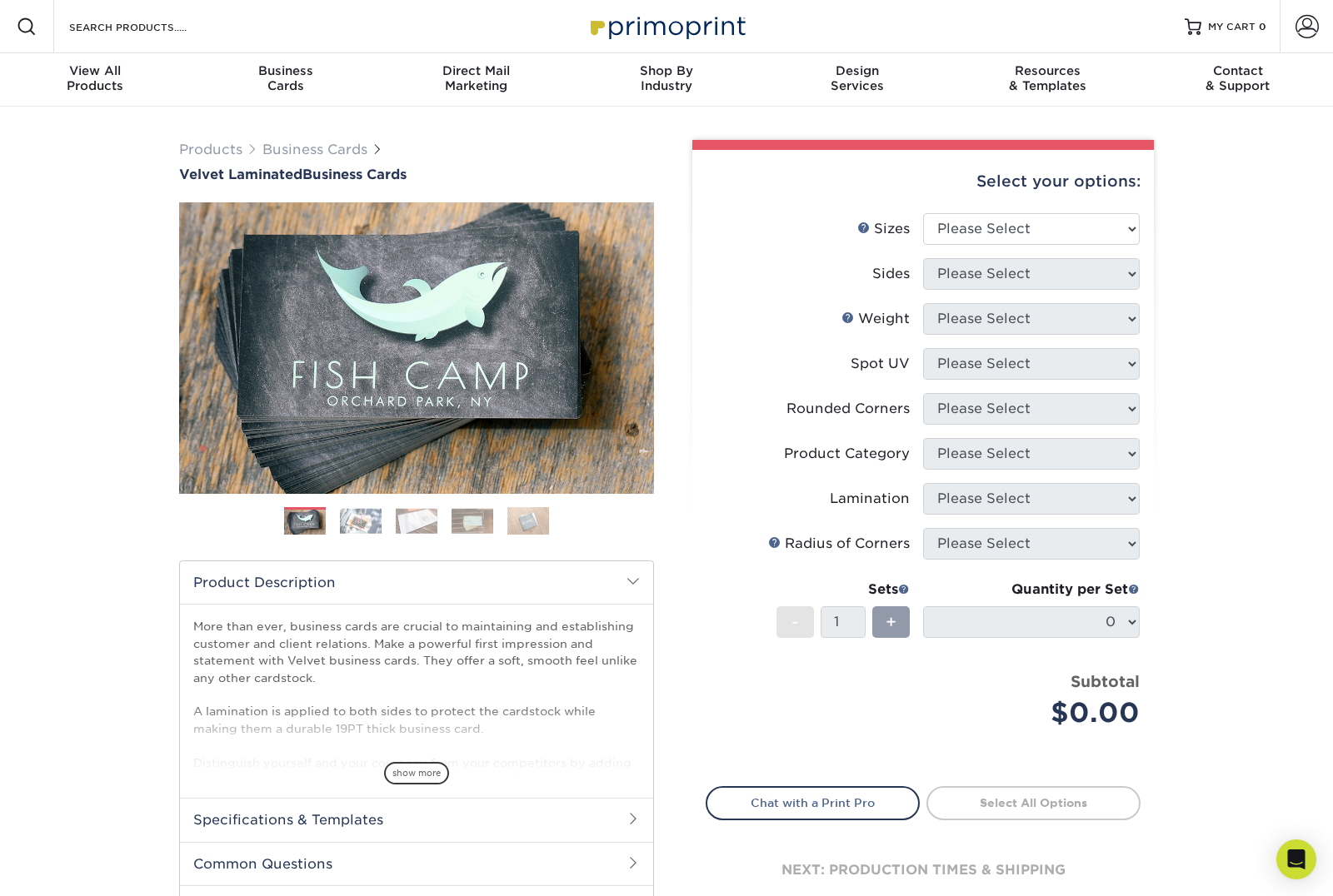
click at [380, 510] on img at bounding box center [361, 521] width 42 height 26
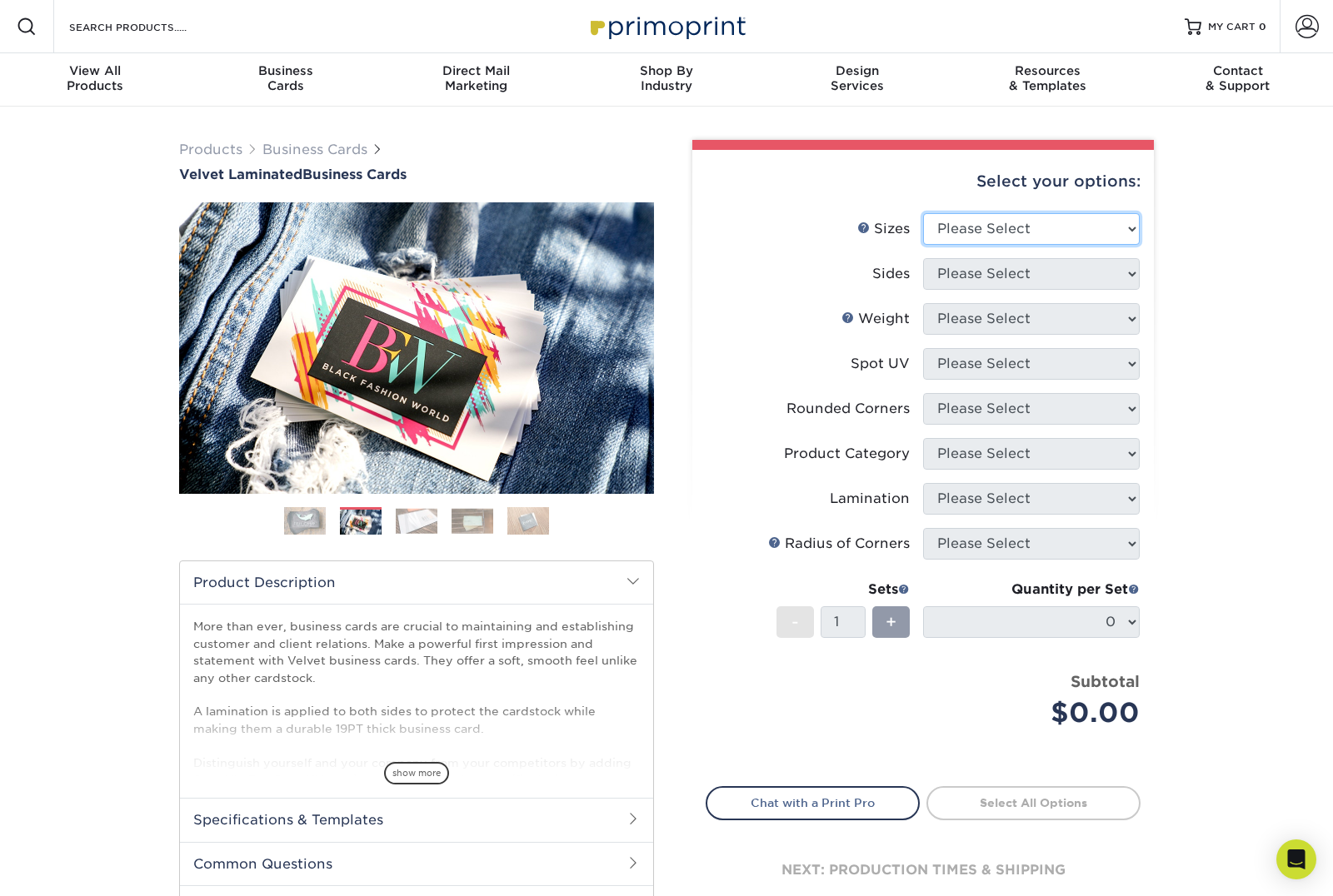
click at [1074, 232] on select "Please Select 1.5" x 3.5" - Mini 1.75" x 3.5" - Mini 2" x 2" - Square 2" x 3" -…" at bounding box center [1031, 228] width 217 height 32
select select "2.00x3.50"
click at [1097, 286] on select "Please Select Print Both Sides Print Front Only" at bounding box center [1031, 273] width 217 height 32
select select "32d3c223-f82c-492b-b915-ba065a00862f"
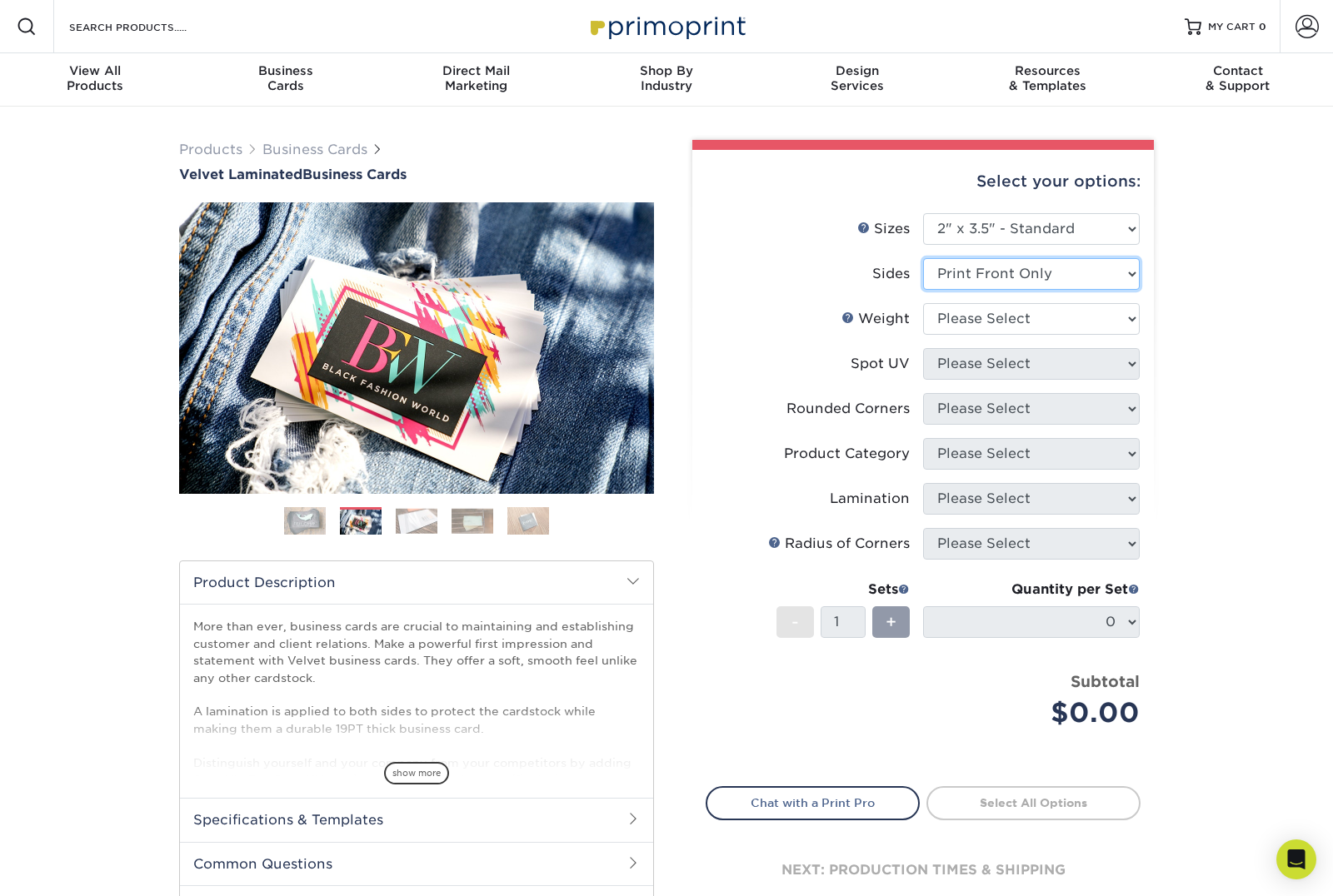
click at [1061, 275] on select "Please Select Print Both Sides Print Front Only" at bounding box center [1031, 273] width 217 height 32
click at [1050, 323] on select "Please Select 16PT" at bounding box center [1031, 318] width 217 height 32
select select "16PT"
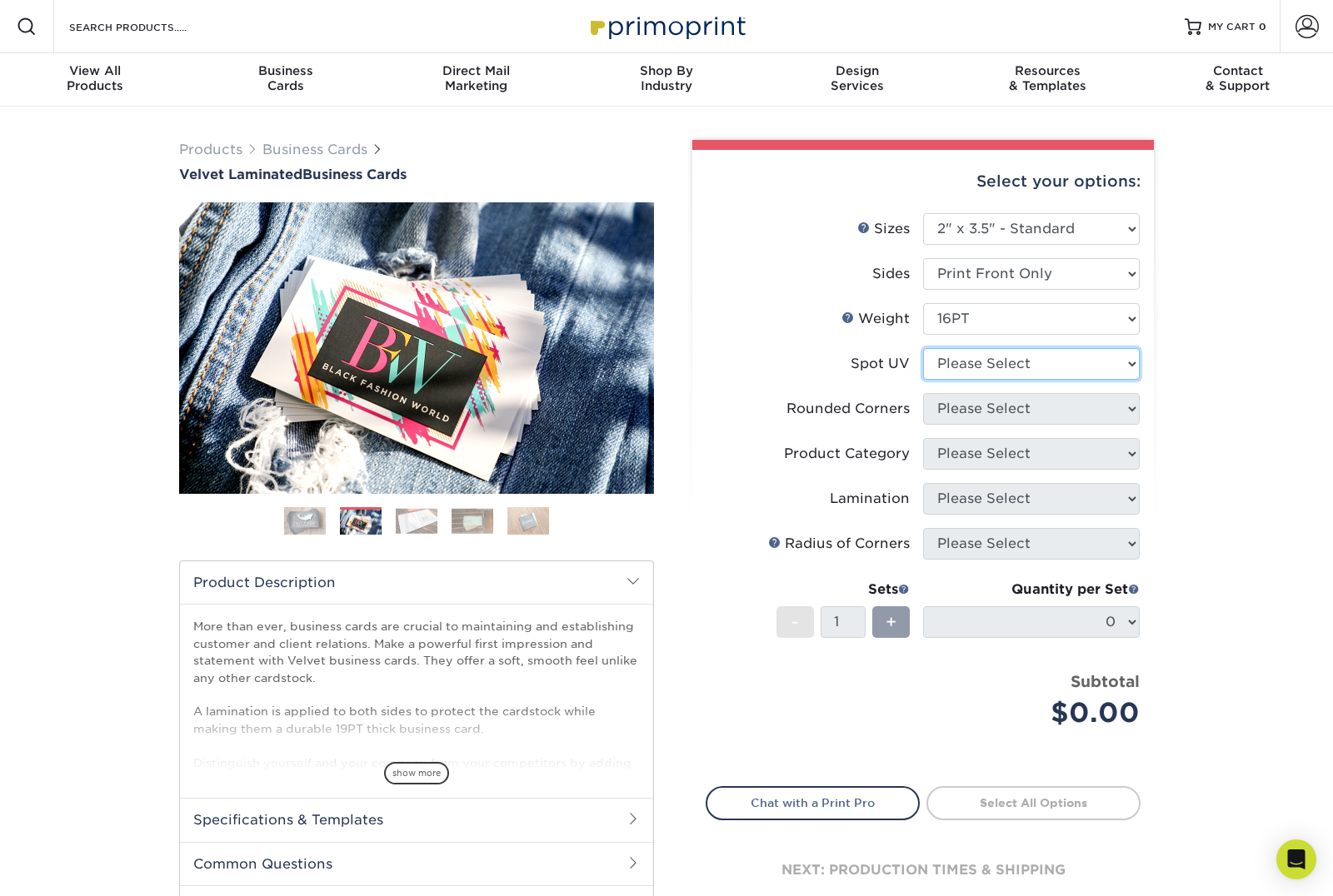
click at [1049, 367] on select "Please Select No Spot UV Front Only" at bounding box center [1031, 363] width 217 height 32
select select "3"
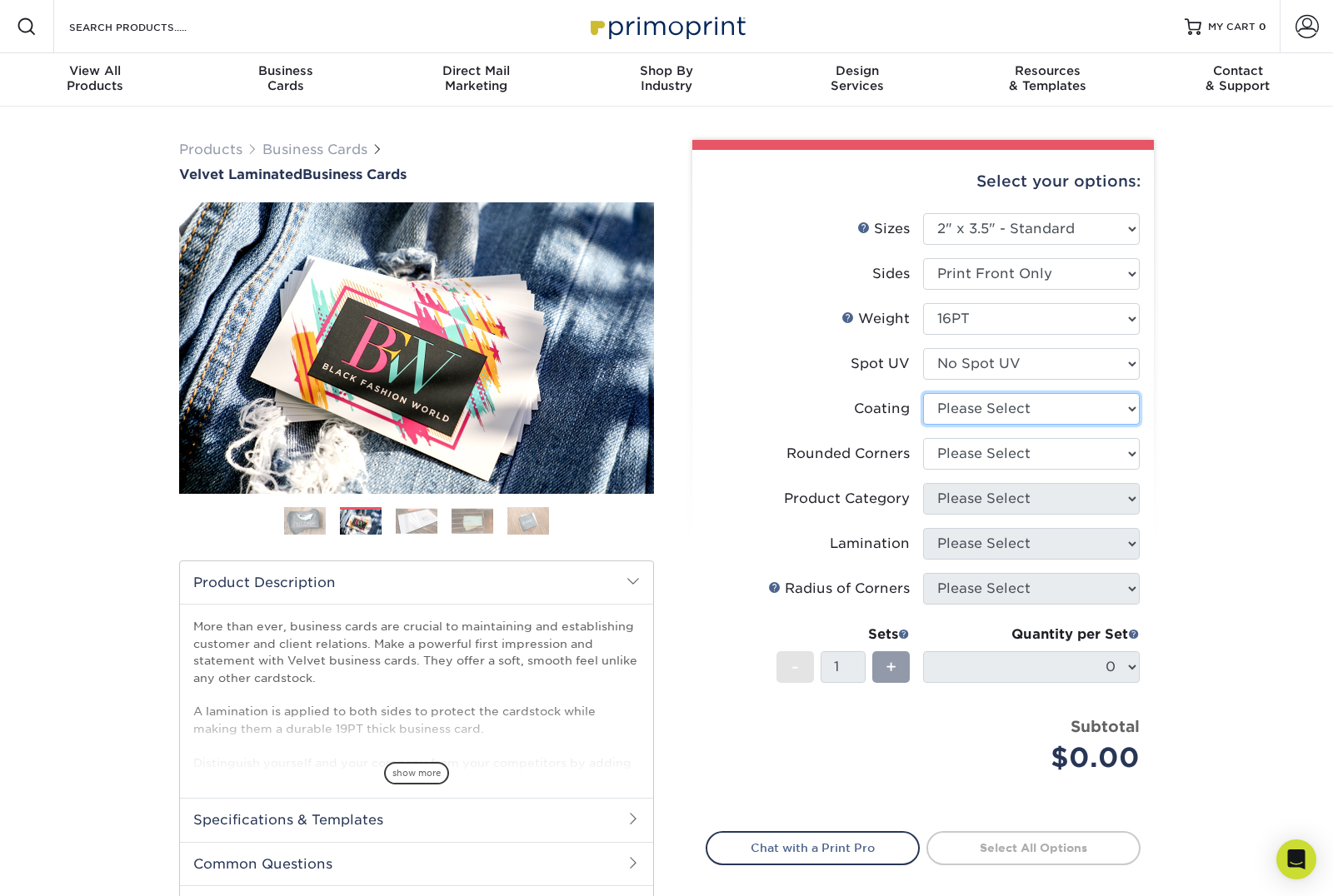
click at [1030, 421] on select at bounding box center [1031, 408] width 217 height 32
select select "3e7618de-abca-4bda-9f97-8b9129e913d8"
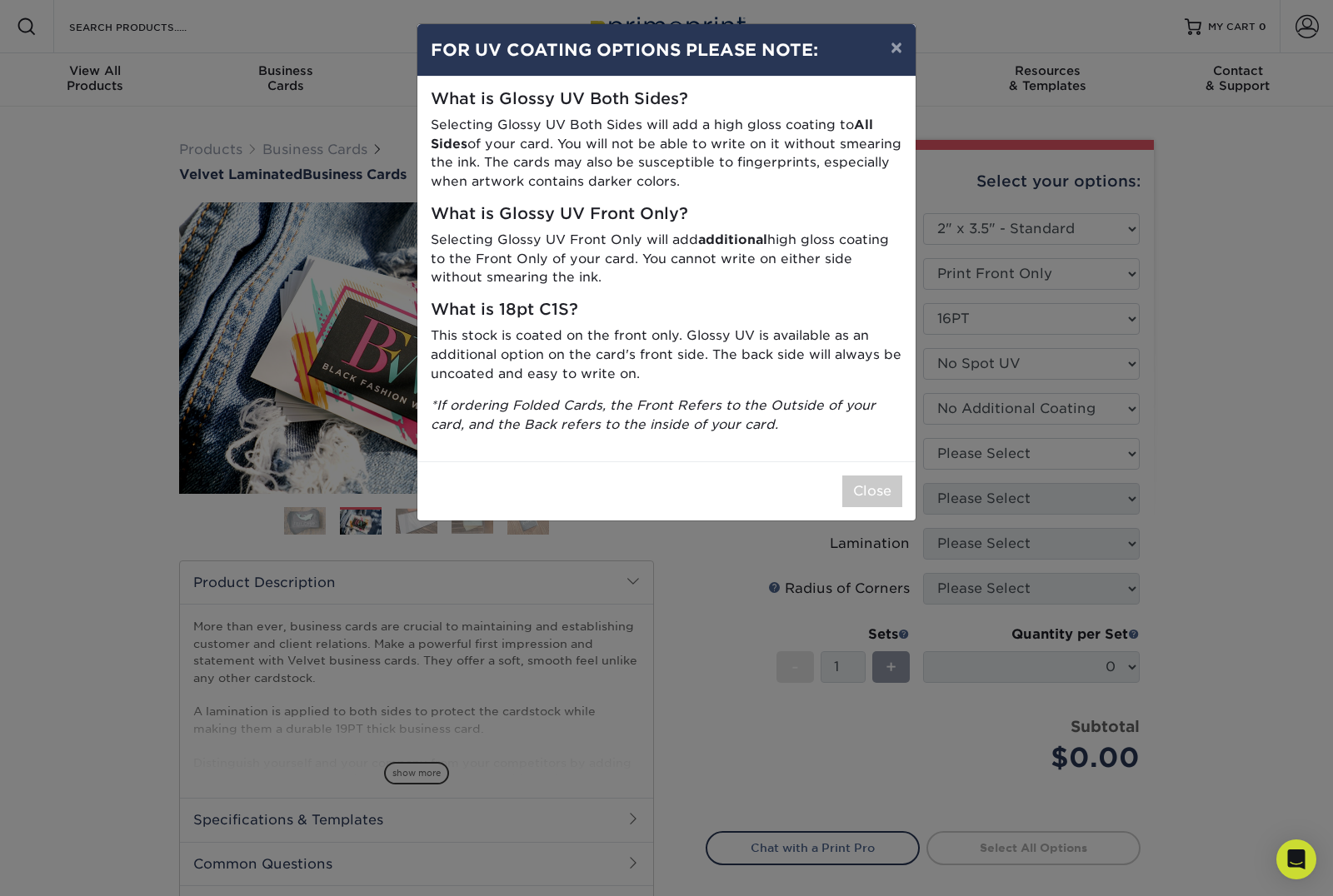
click at [892, 49] on button "×" at bounding box center [896, 47] width 38 height 47
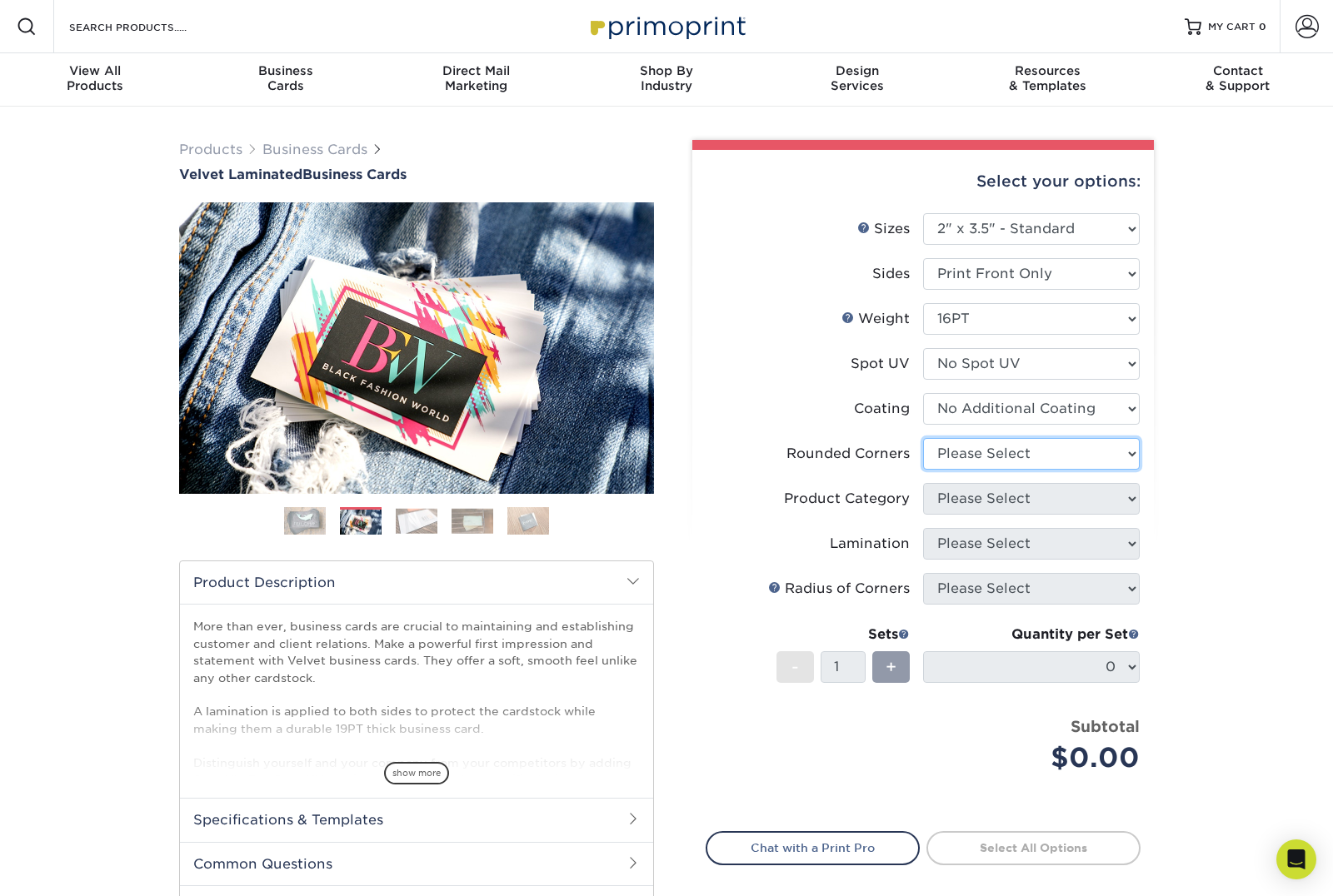
click at [1078, 453] on select "Please Select Yes - Round 2 Corners Yes - Round 4 Corners No" at bounding box center [1031, 454] width 217 height 32
select select "7672df9e-0e0a-464d-8e1f-920c575e4da3"
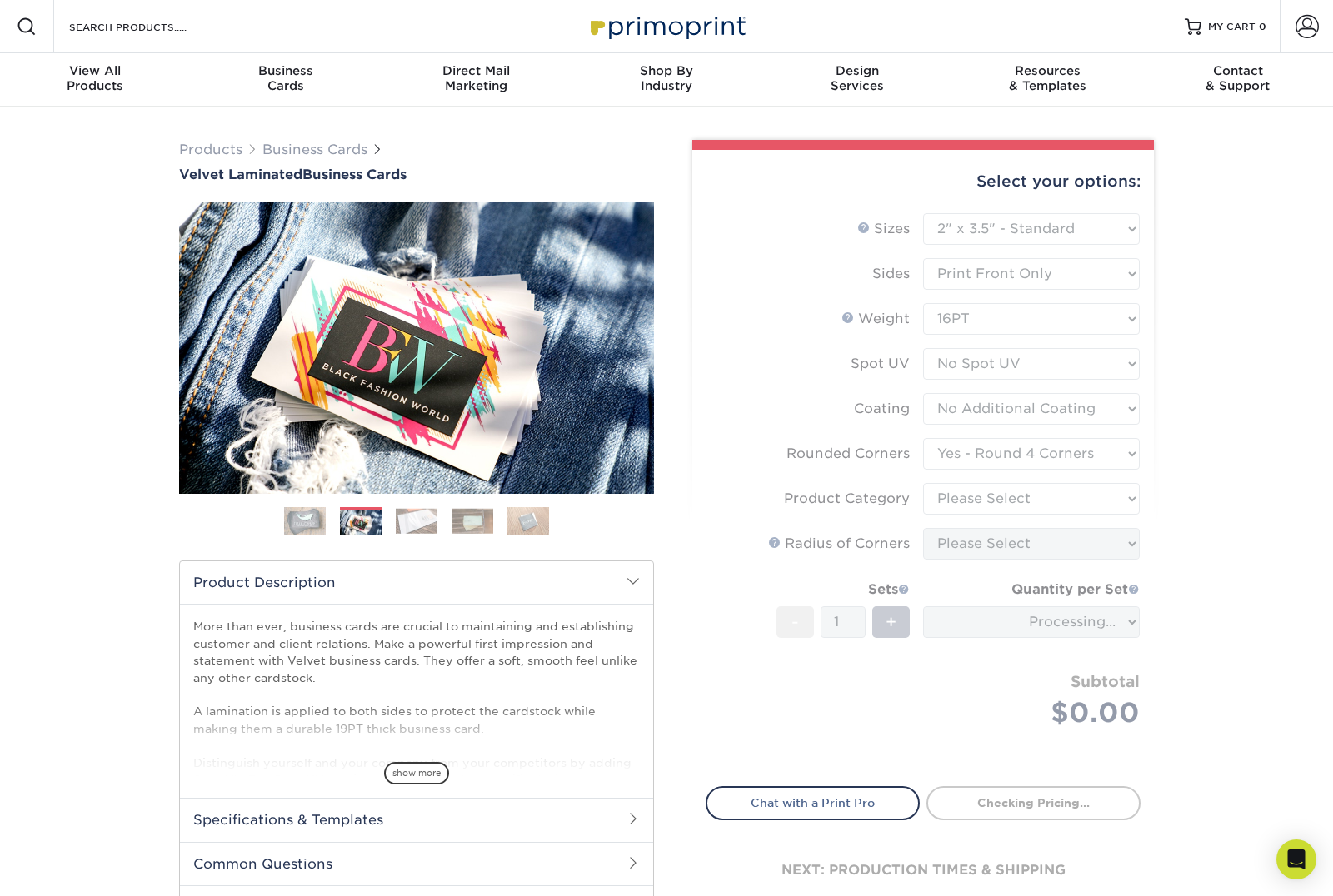
click at [1212, 482] on div "Products Business Cards Velvet Laminated Business Cards Previous Next" at bounding box center [666, 551] width 1333 height 889
click at [1085, 450] on form "Sizes Help Sizes Please Select 1.5" x 3.5" - Mini 1.75" x 3.5" - Mini 2" x 2" -…" at bounding box center [922, 490] width 435 height 554
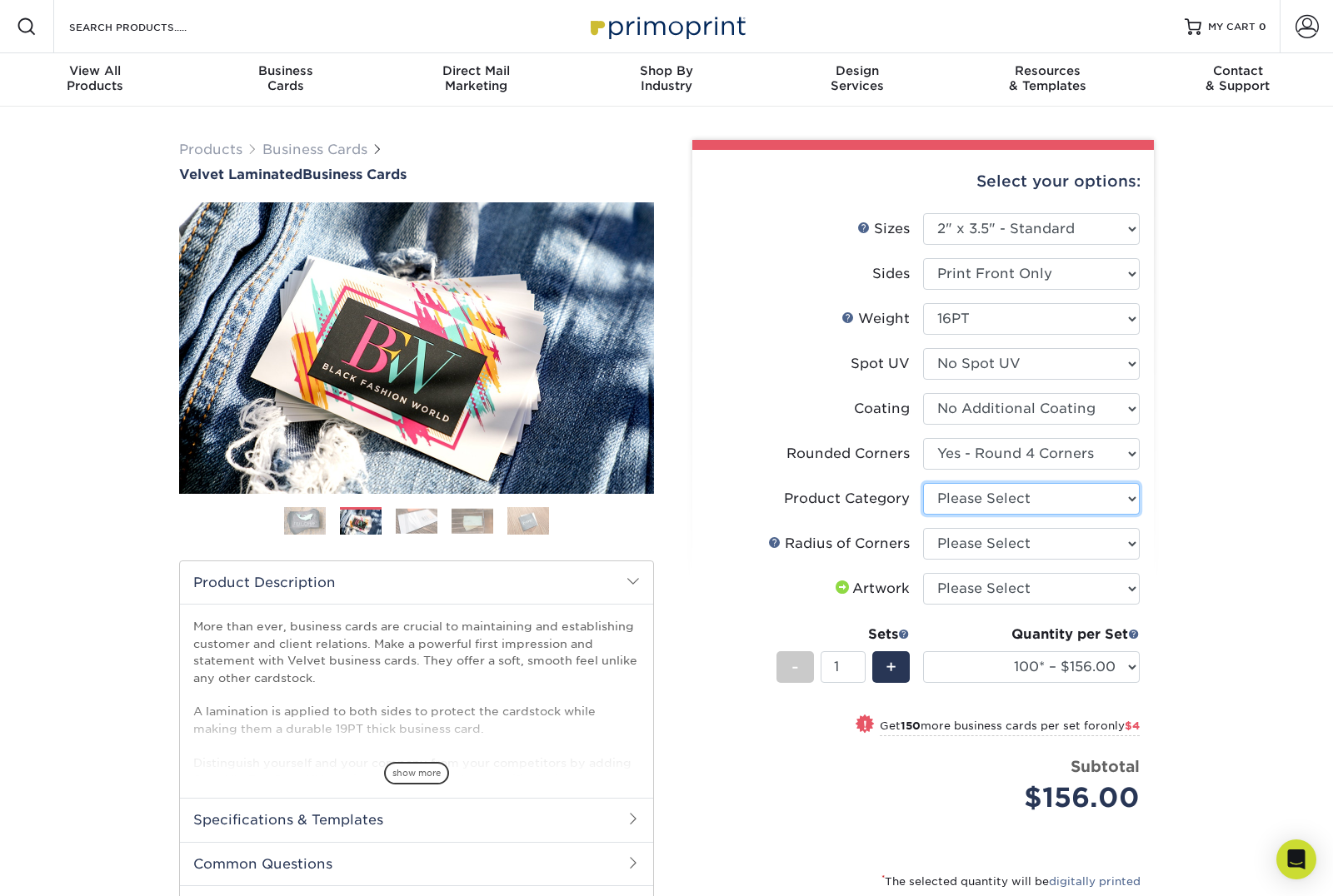
click at [1054, 498] on select "Please Select Business Cards" at bounding box center [1031, 499] width 217 height 32
select select "3b5148f1-0588-4f88-a218-97bcfdce65c1"
click at [1032, 551] on select "Please Select Rounded 1/8" Rounded 1/4"" at bounding box center [1031, 544] width 217 height 32
select select "589680c7-ee9a-431b-9d12-d7aeb1386a97"
click at [1053, 583] on select "Please Select I will upload files I need a design - $100" at bounding box center [1031, 588] width 217 height 32
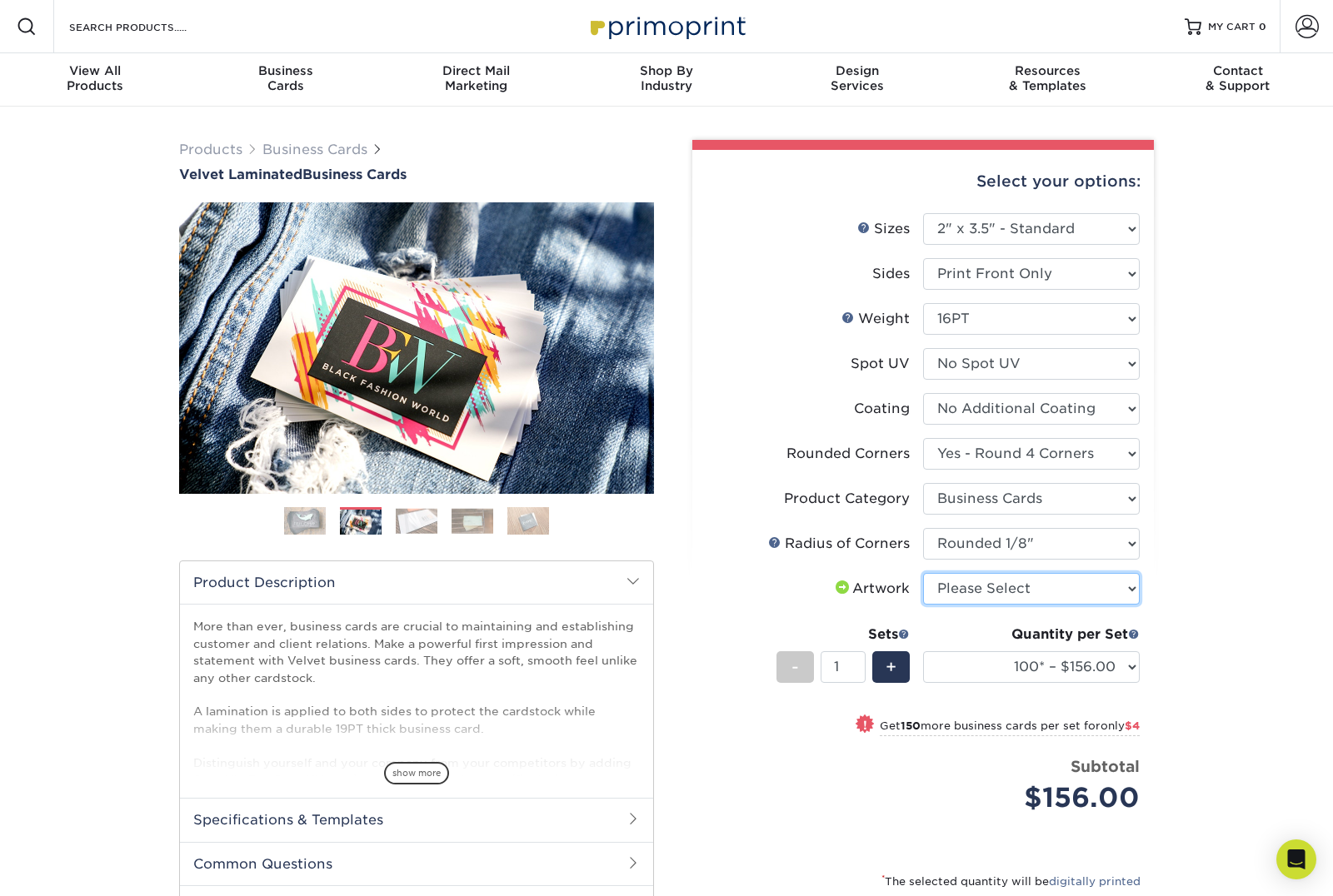
select select "upload"
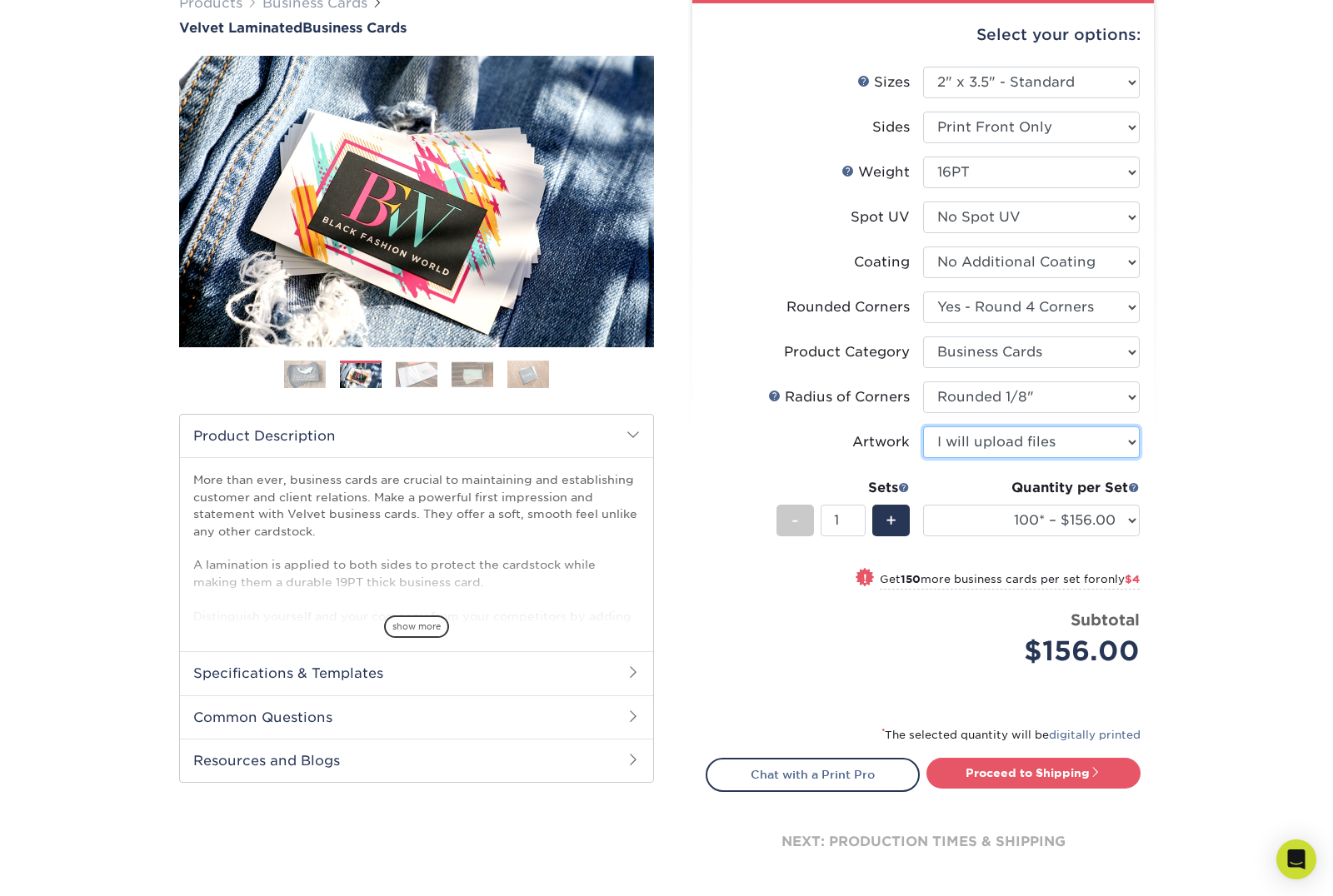
scroll to position [159, 0]
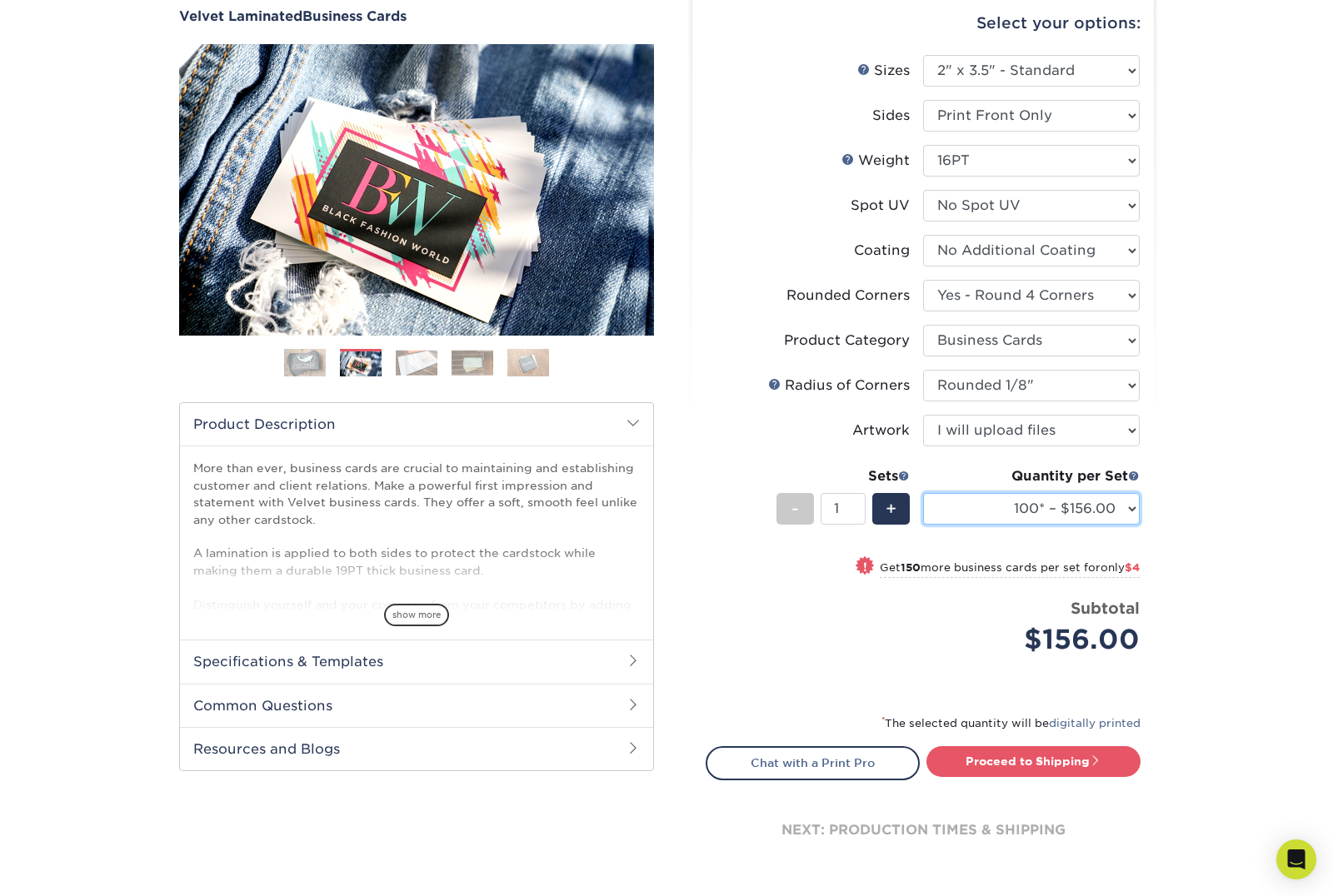
click at [1068, 505] on select "100* – $156.00 250* – $160.00 500 – $164.00 1000 – $184.00 2500 – $435.00 5000 …" at bounding box center [1031, 508] width 217 height 32
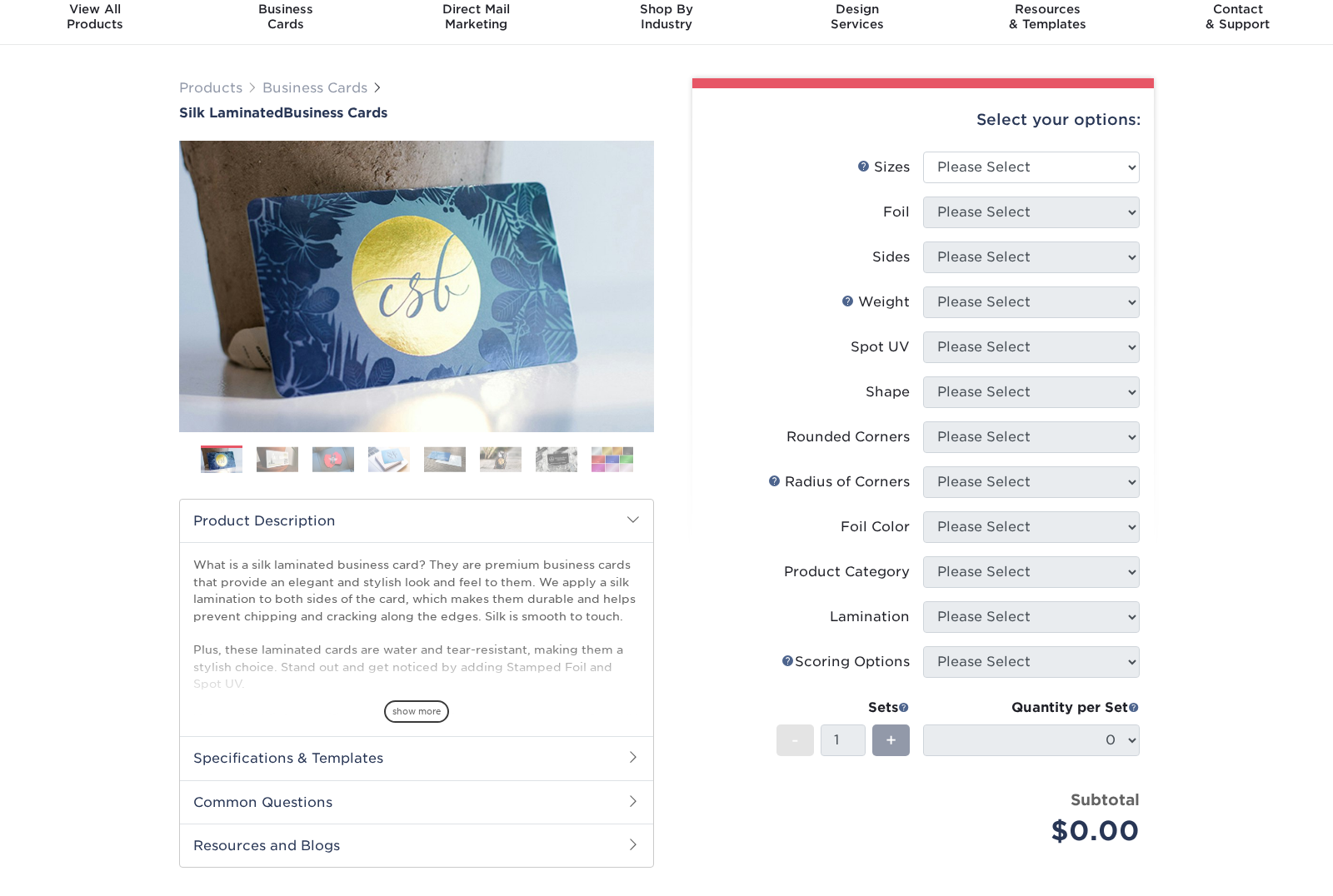
scroll to position [42, 0]
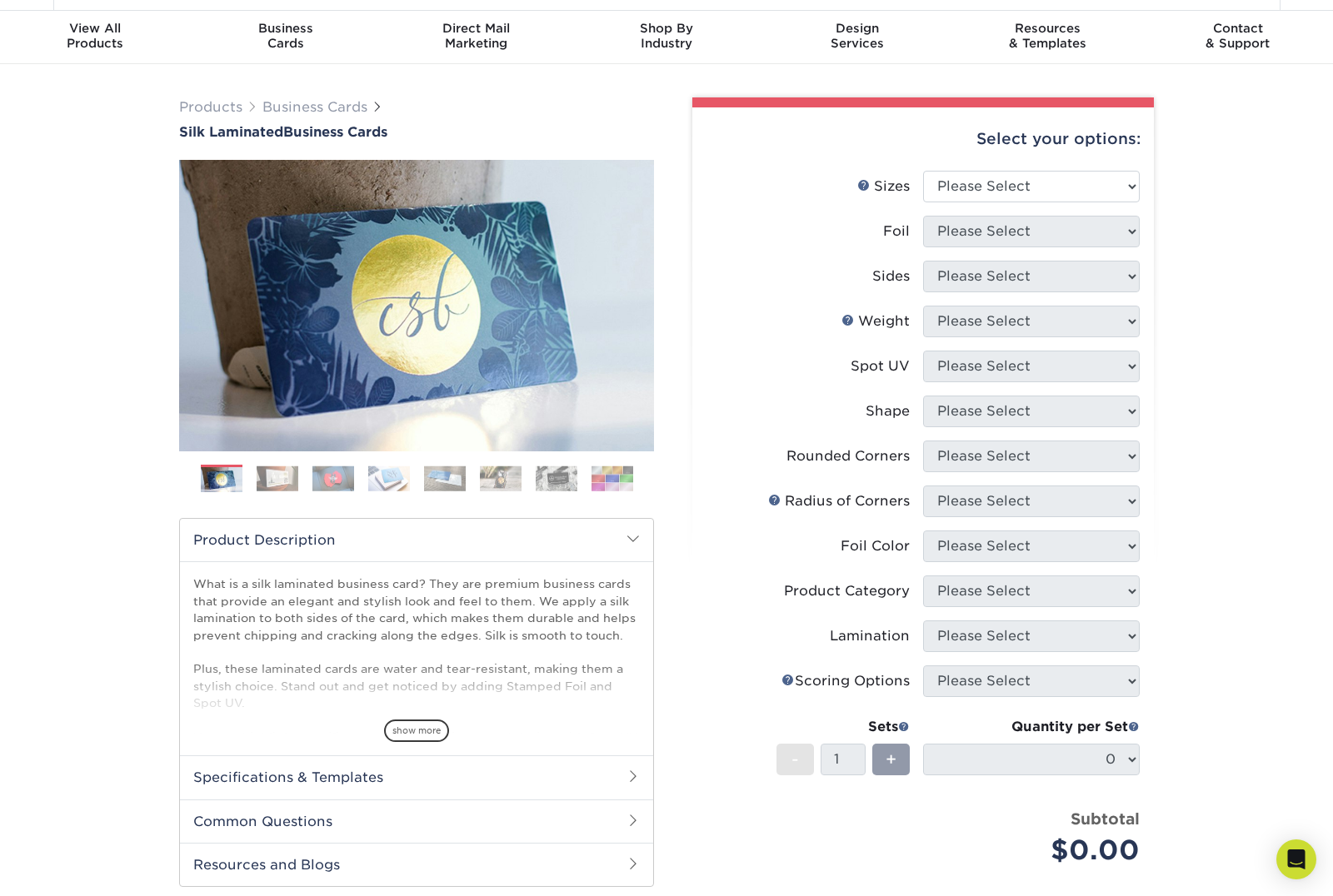
click at [309, 480] on ol at bounding box center [416, 484] width 475 height 40
click at [354, 489] on img at bounding box center [333, 478] width 42 height 26
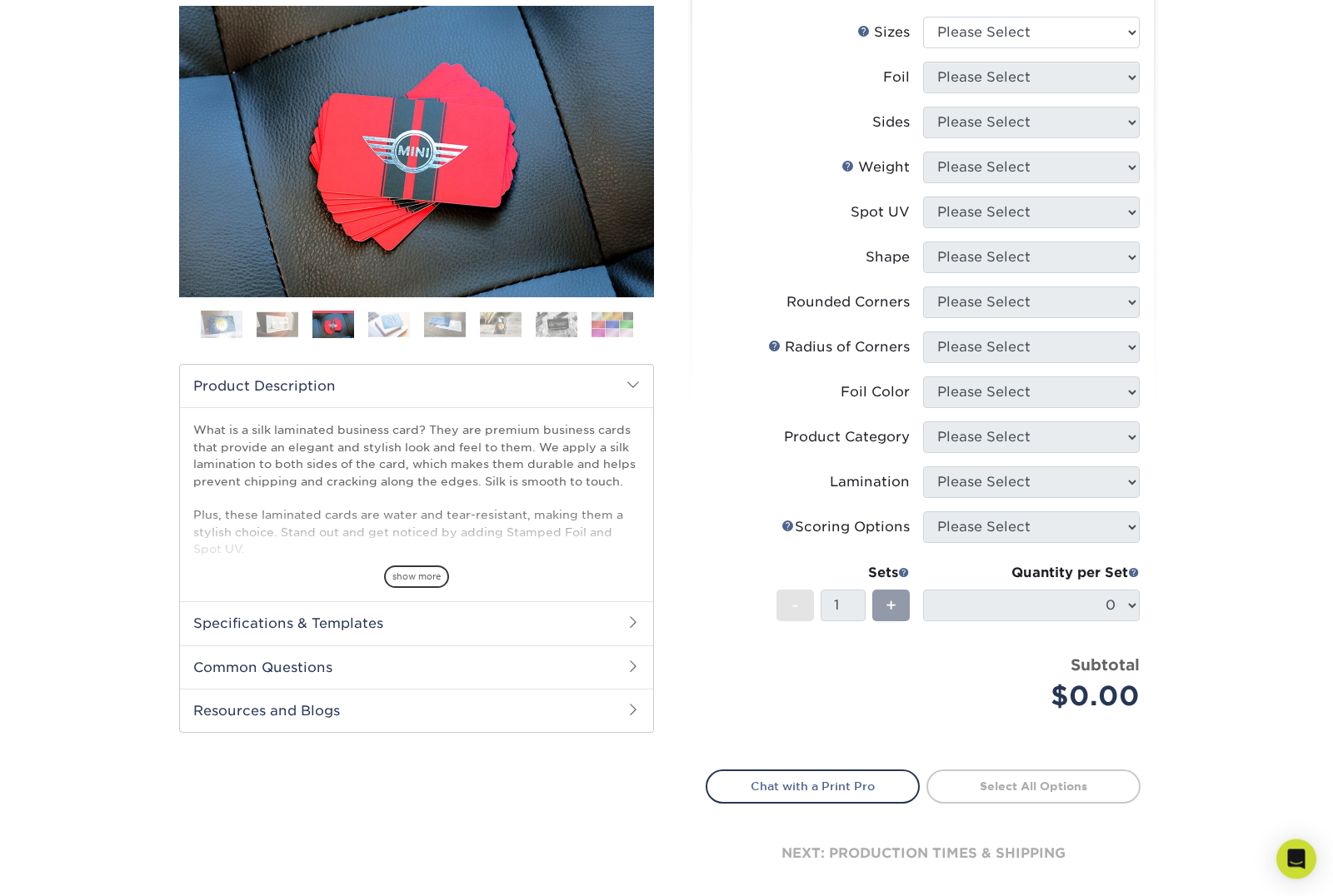
scroll to position [199, 0]
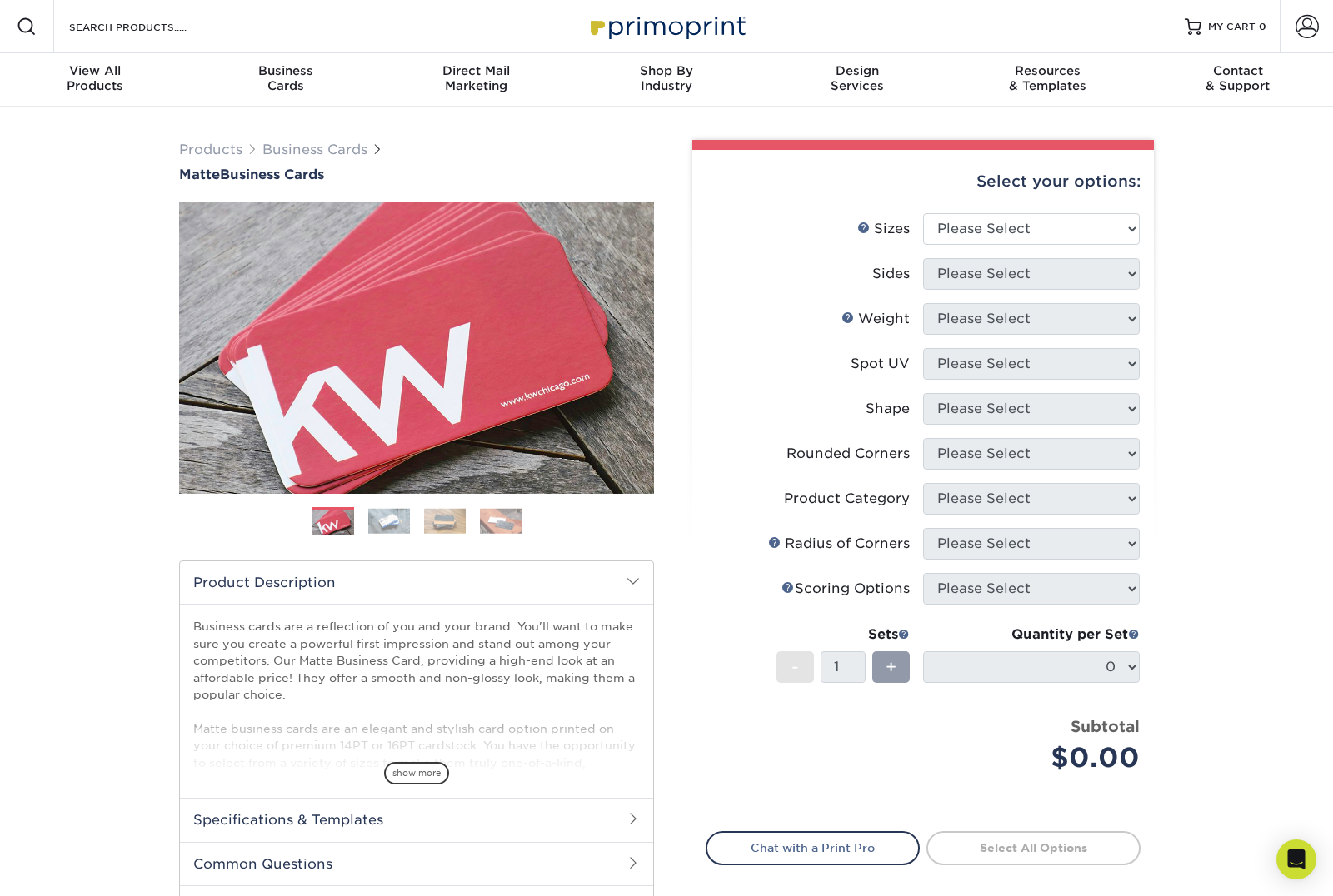
click at [399, 518] on img at bounding box center [389, 521] width 42 height 26
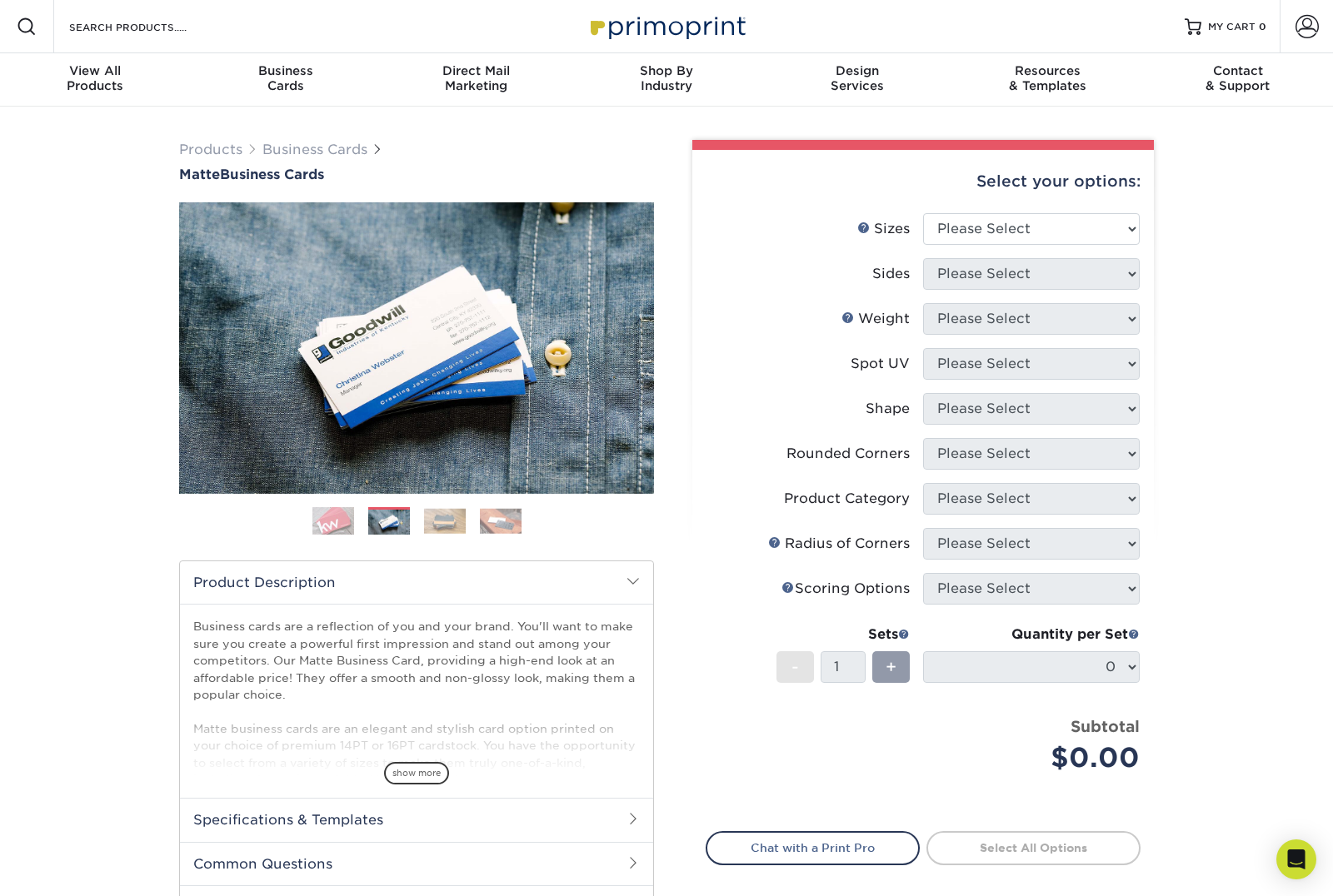
click at [460, 510] on img at bounding box center [445, 521] width 42 height 26
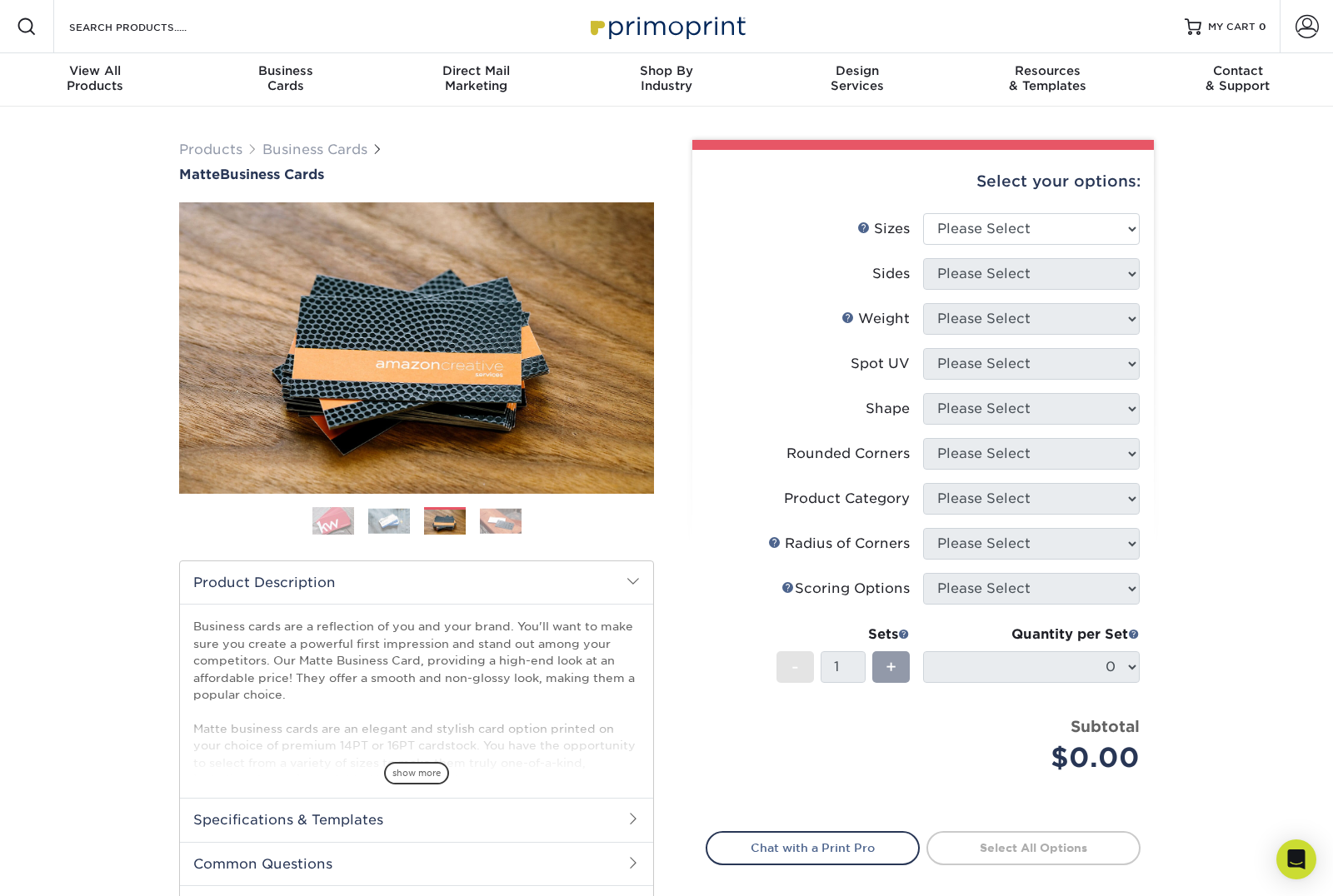
click at [497, 509] on img at bounding box center [501, 521] width 42 height 26
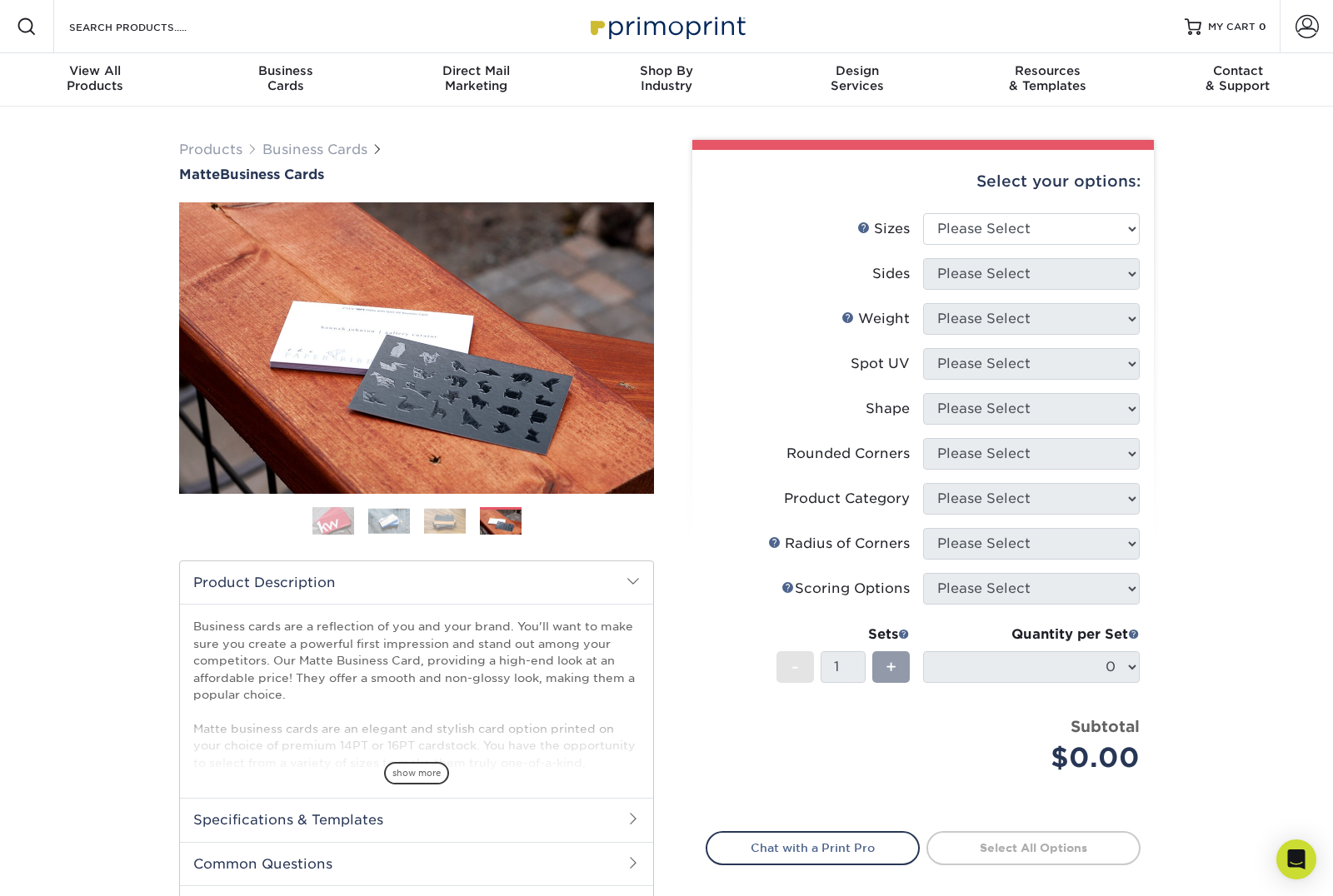
click at [333, 508] on img at bounding box center [333, 522] width 42 height 42
